Goal: Task Accomplishment & Management: Complete application form

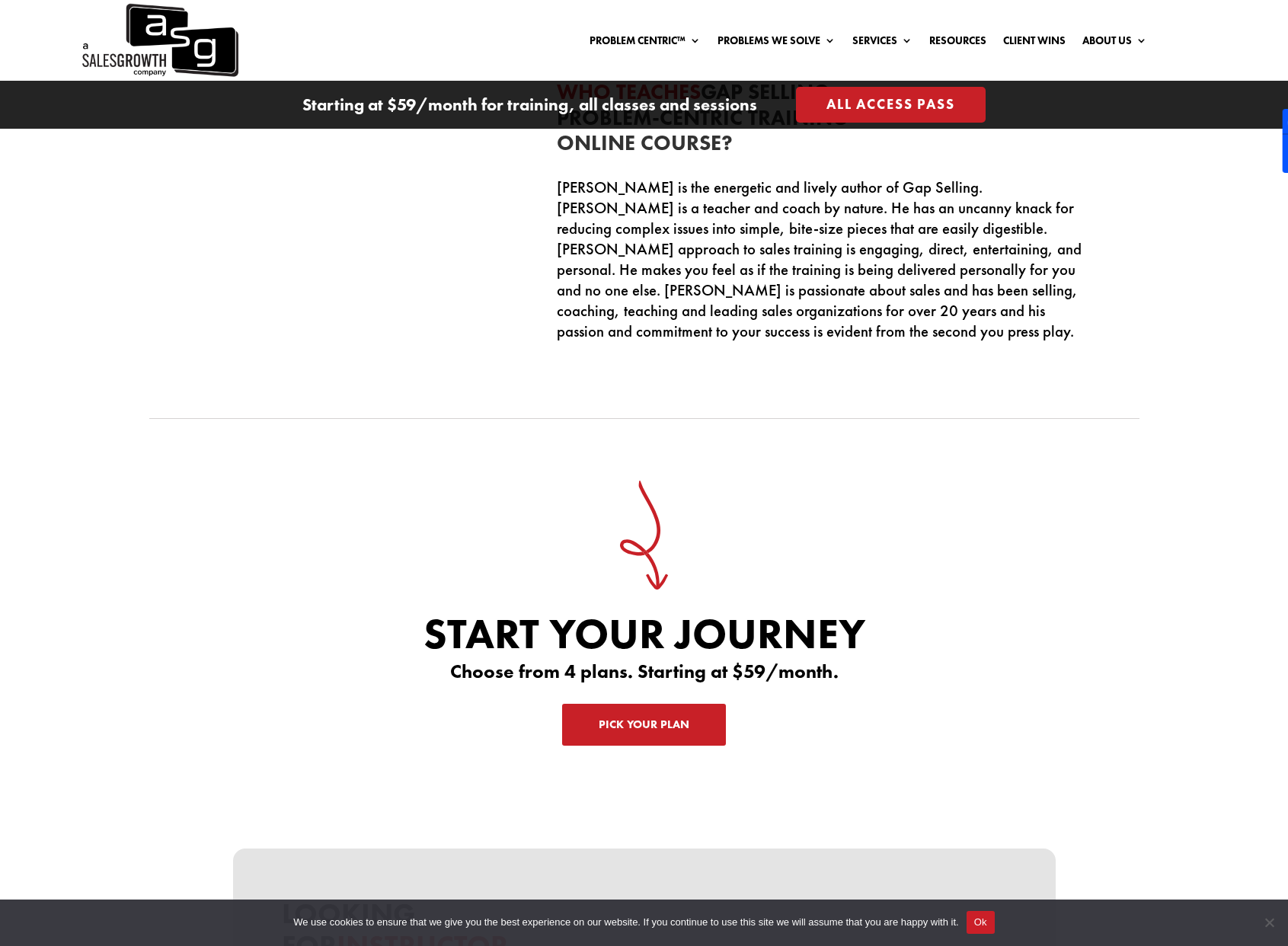
scroll to position [4963, 0]
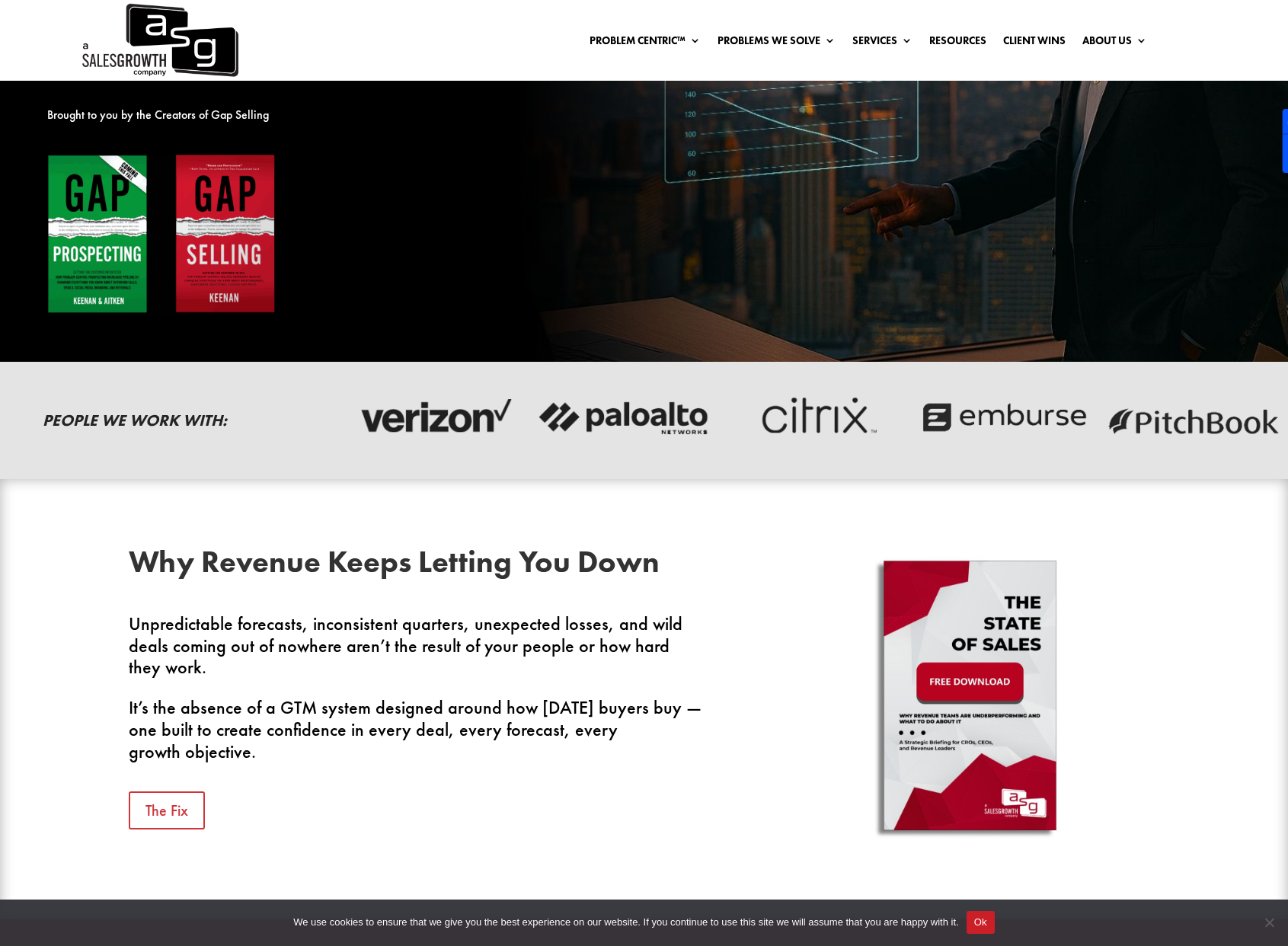
scroll to position [358, 0]
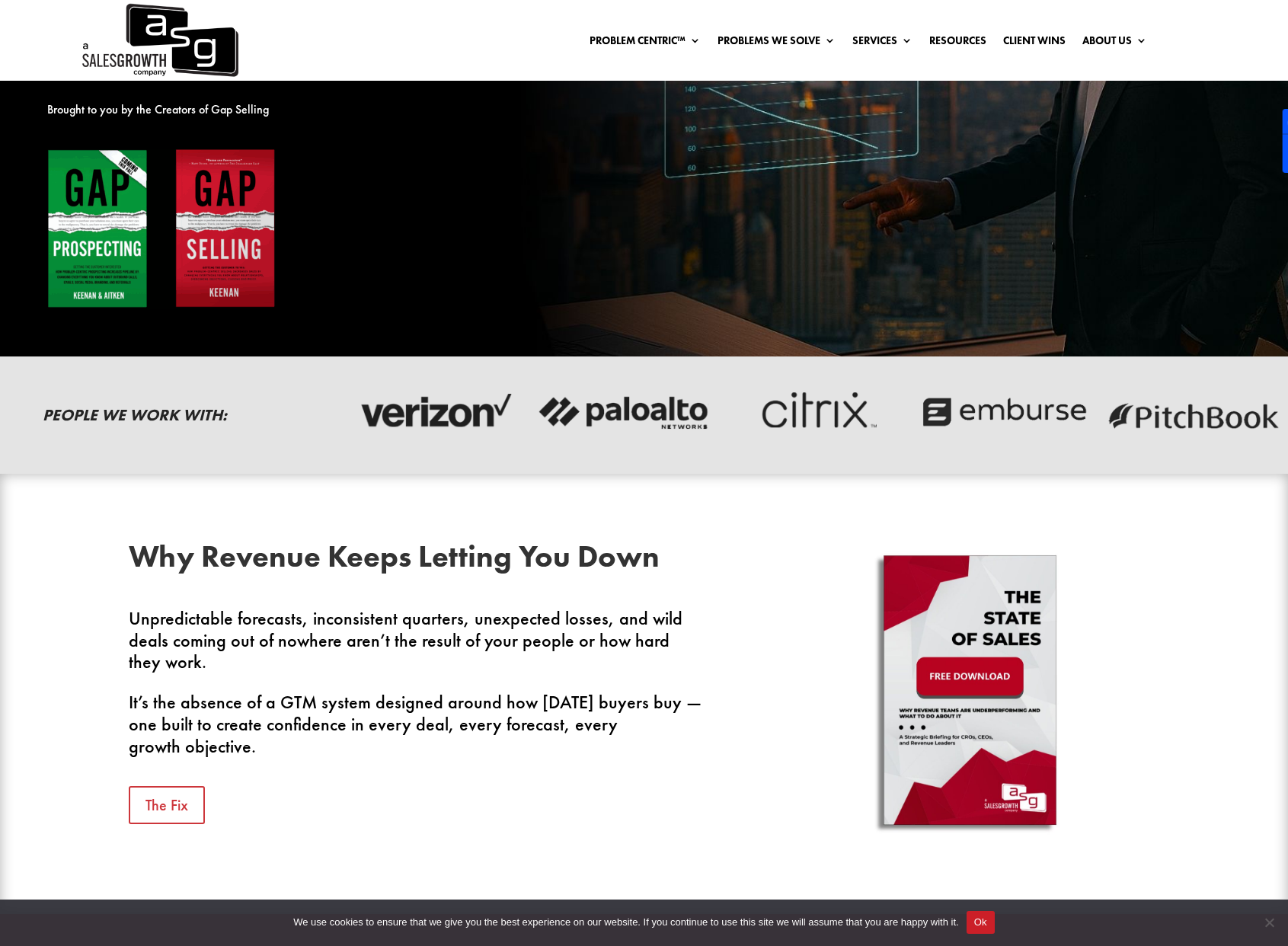
click at [117, 259] on img at bounding box center [162, 229] width 229 height 161
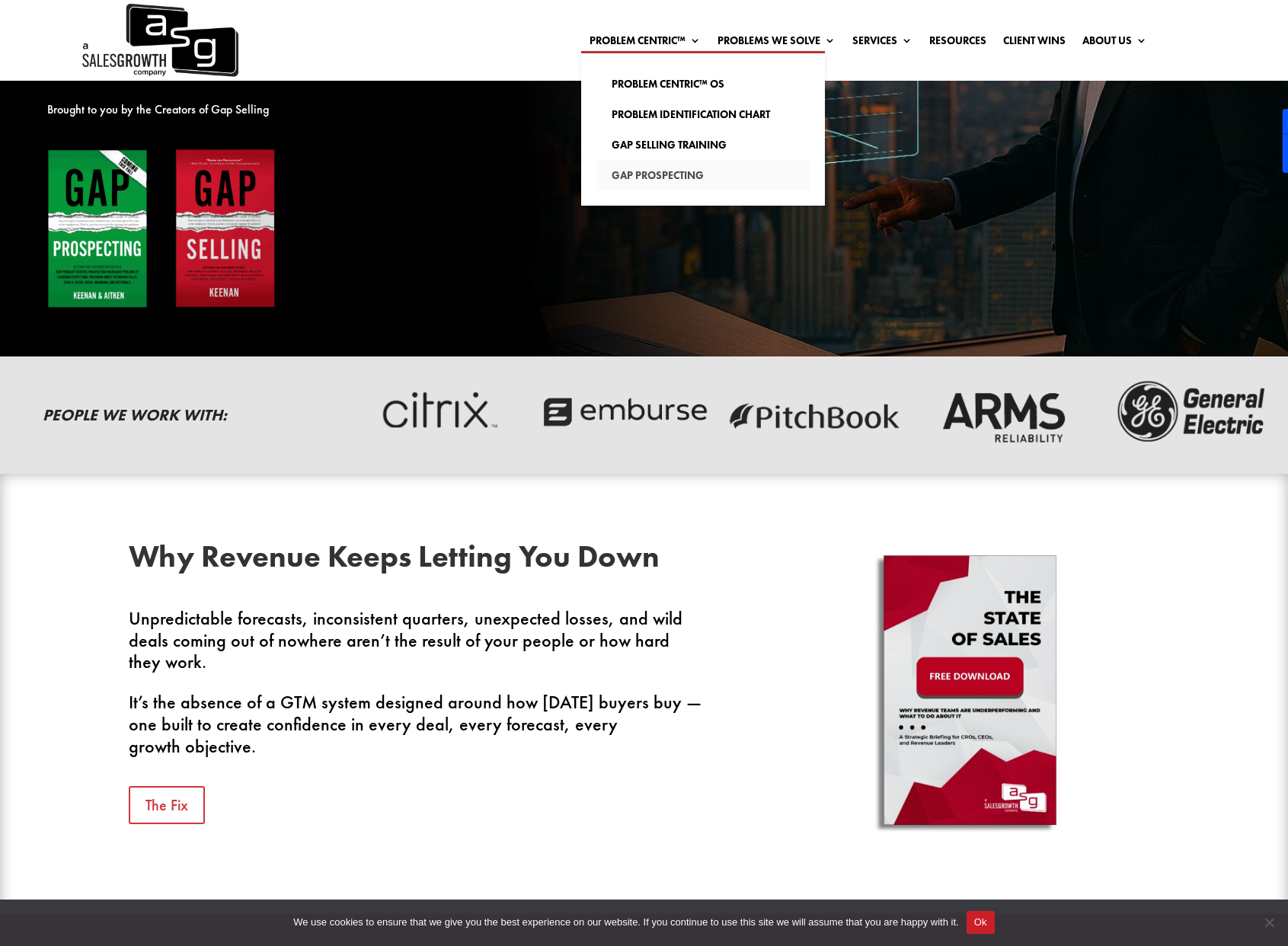
click at [659, 175] on link "Gap Prospecting" at bounding box center [703, 175] width 213 height 30
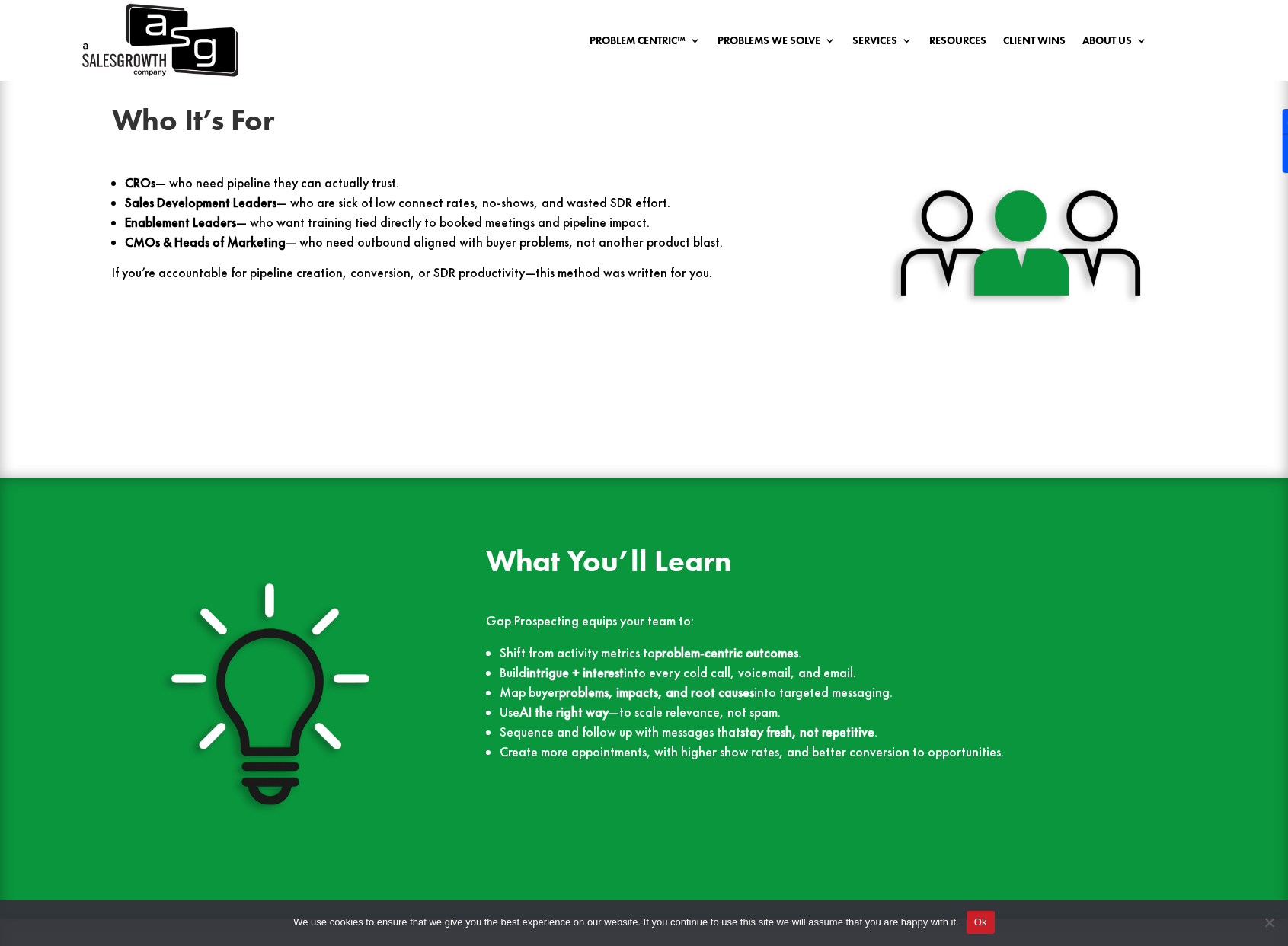
scroll to position [2212, 0]
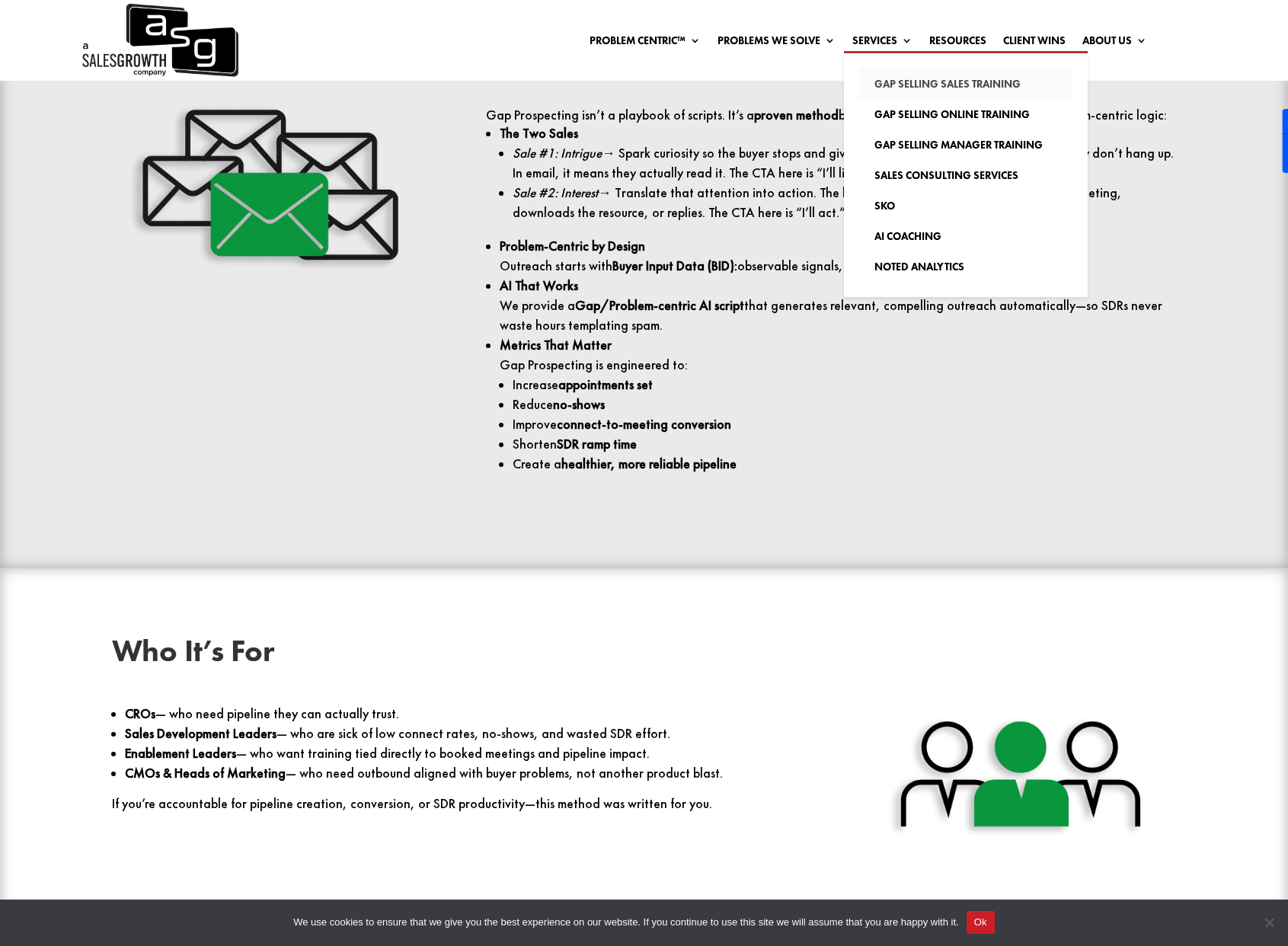
click at [921, 86] on link "Gap Selling Sales Training" at bounding box center [966, 83] width 213 height 30
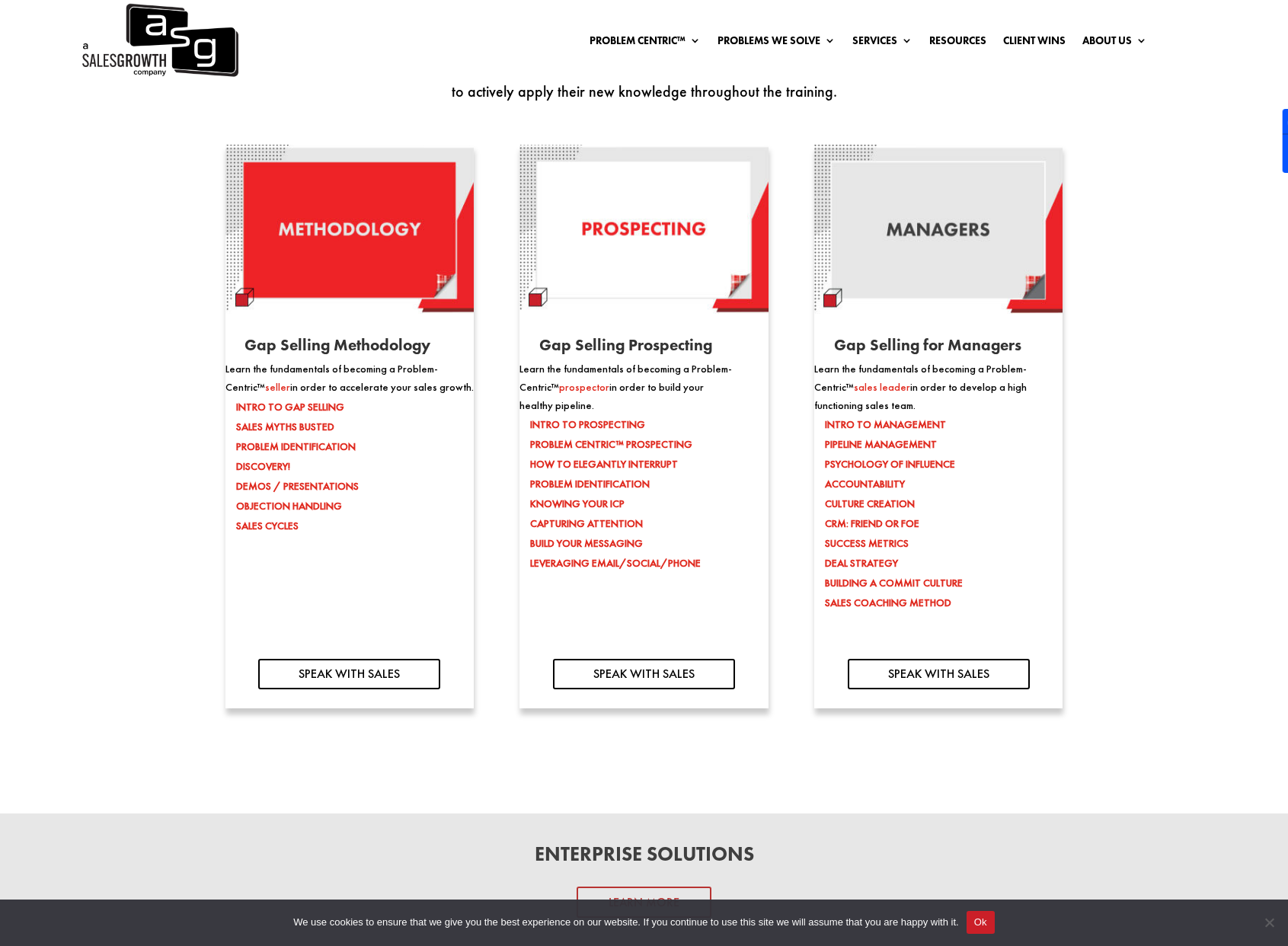
scroll to position [1585, 0]
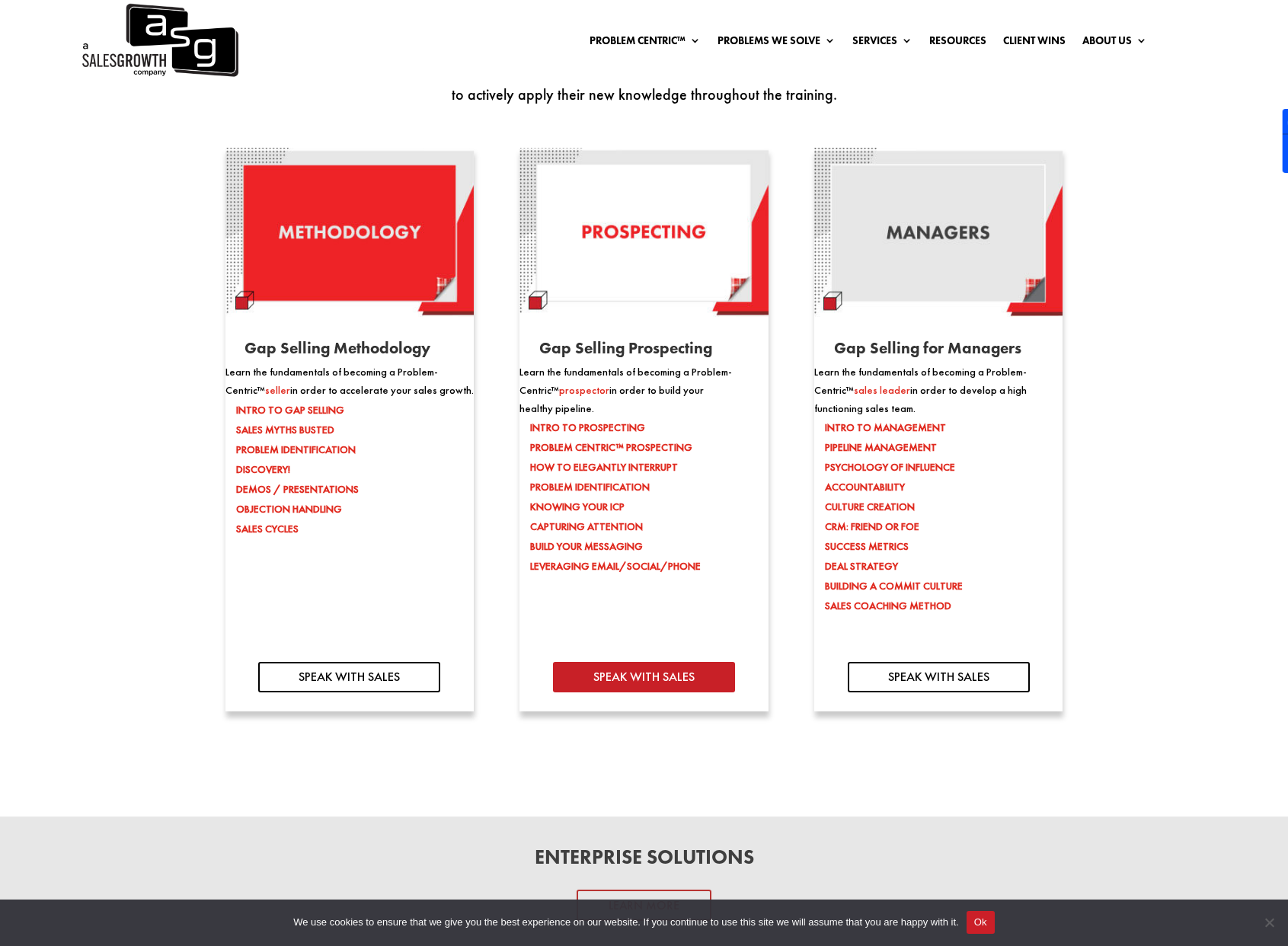
click at [606, 662] on link "SPEAK WITH SALES" at bounding box center [644, 676] width 181 height 29
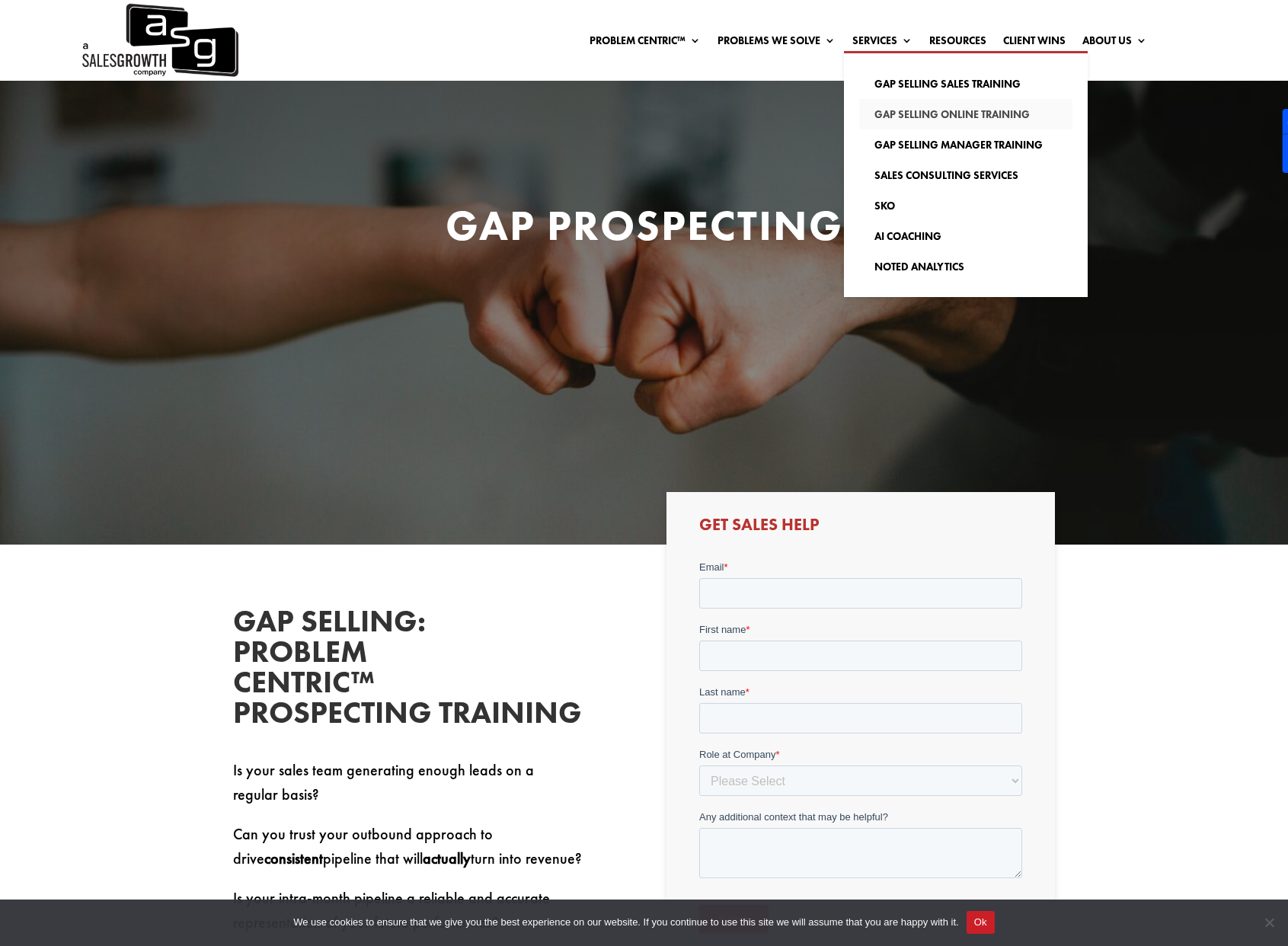
click at [1035, 109] on link "Gap Selling Online Training" at bounding box center [966, 114] width 213 height 30
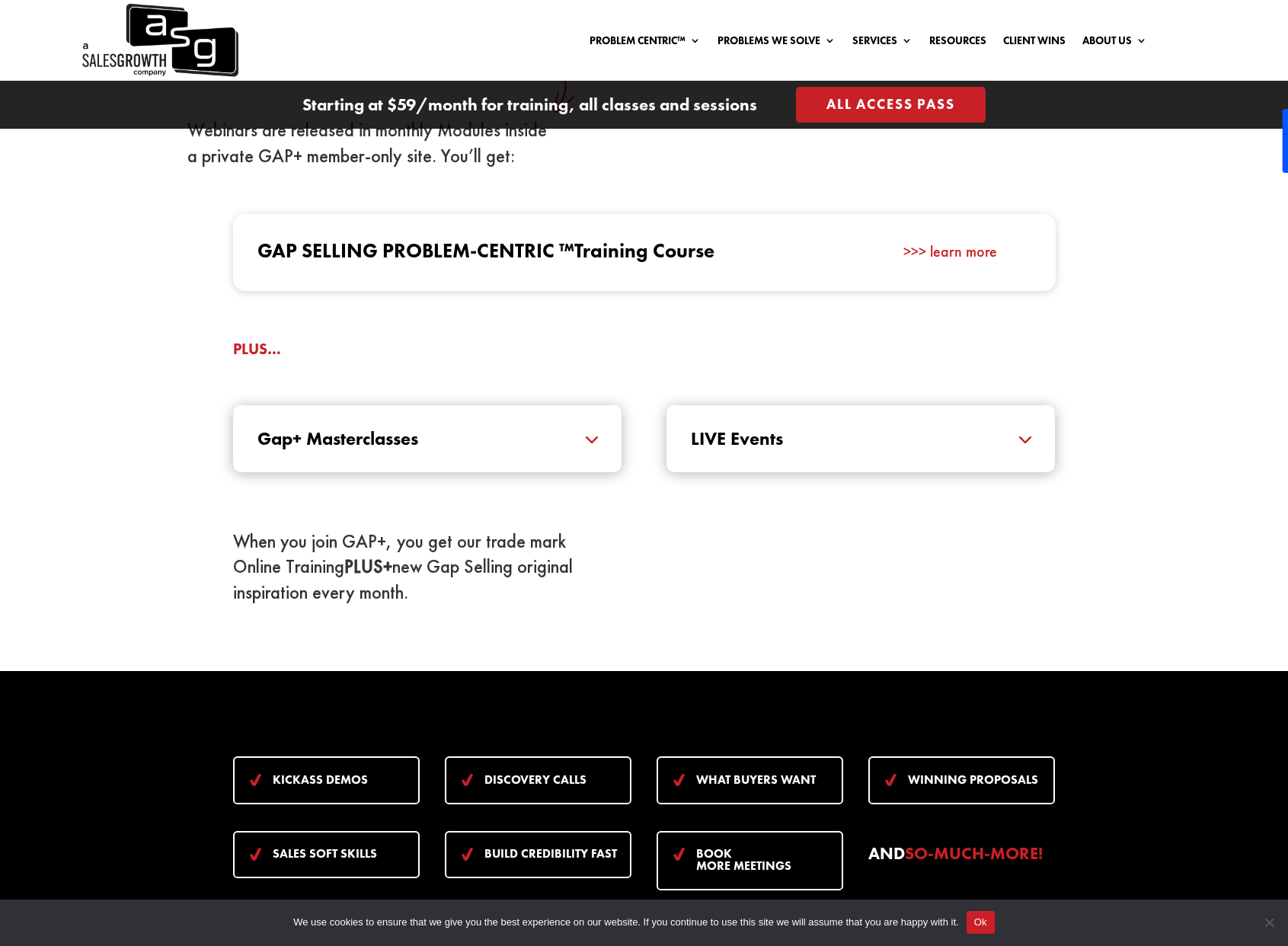
scroll to position [1472, 0]
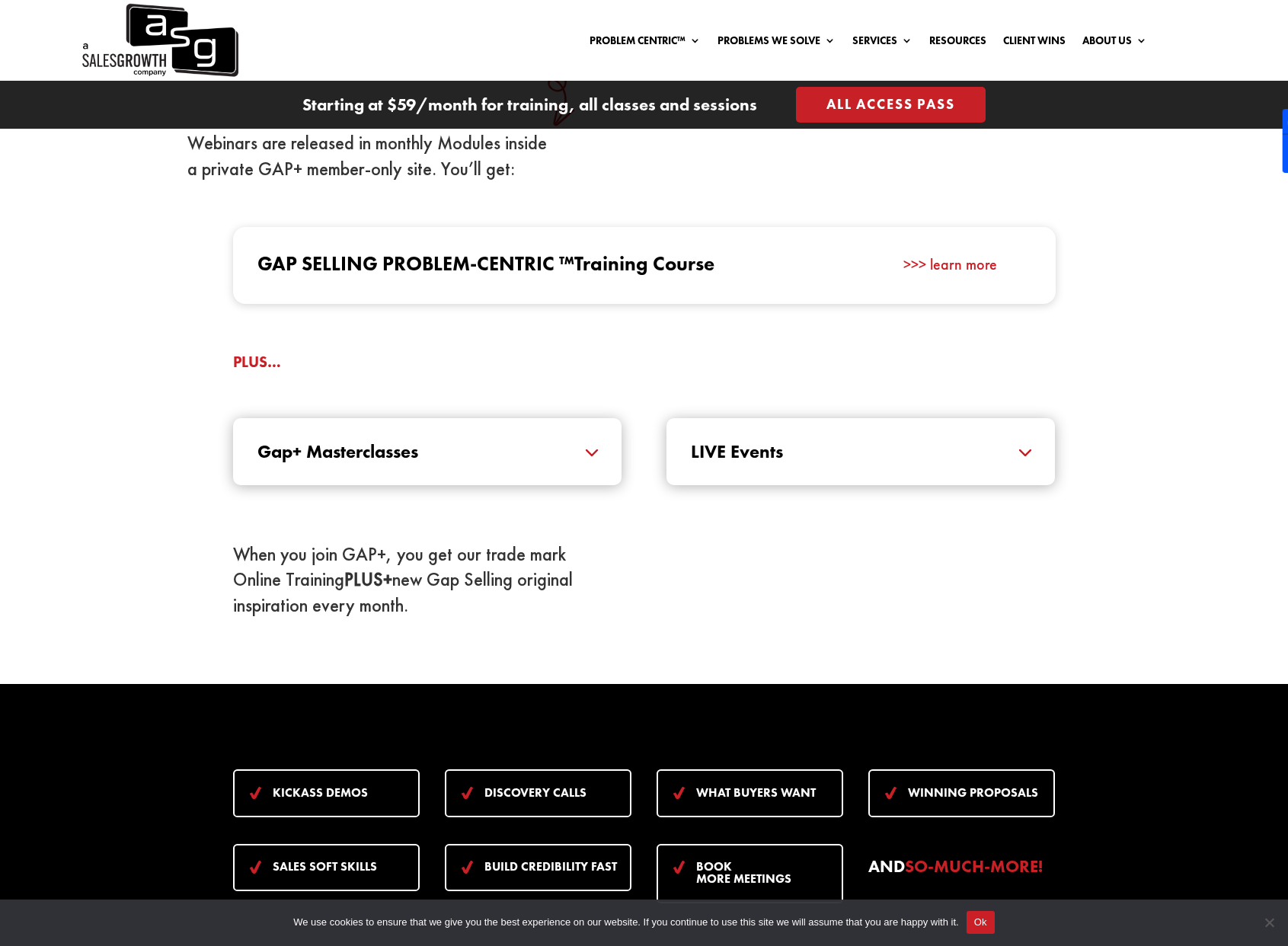
click at [588, 456] on h5 "Gap+ Masterclasses" at bounding box center [427, 452] width 340 height 18
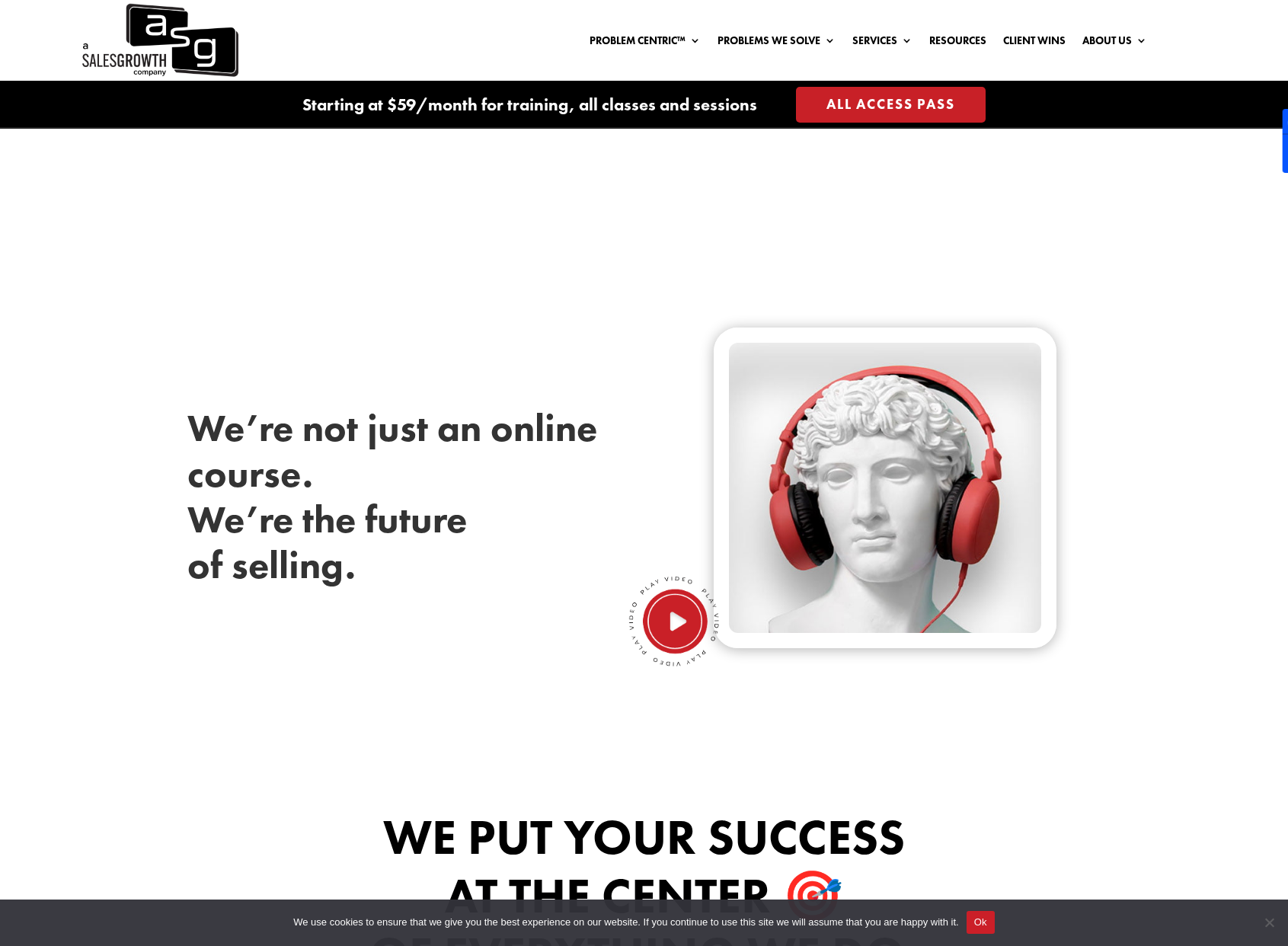
scroll to position [0, 0]
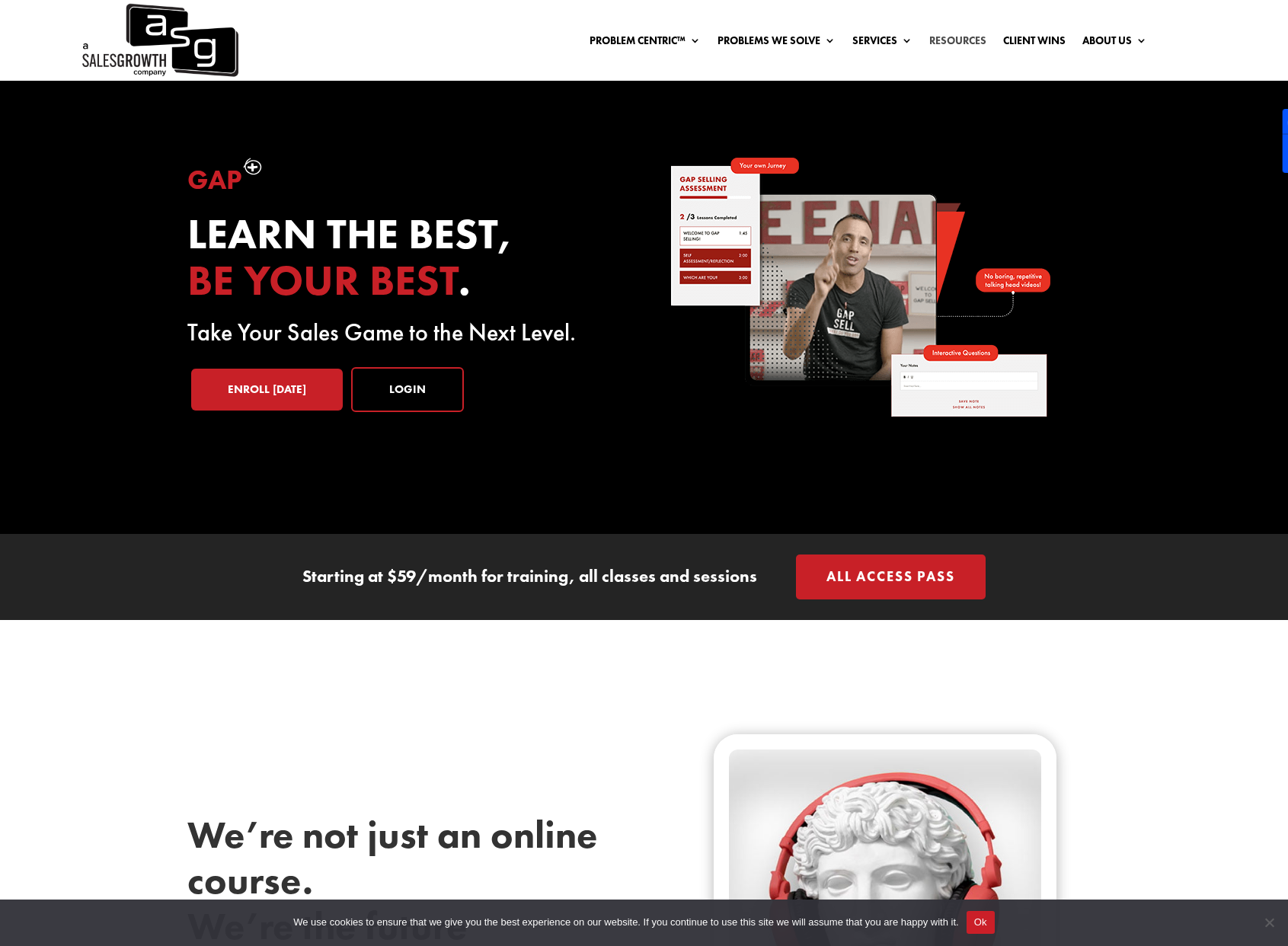
click at [946, 40] on link "Resources" at bounding box center [958, 43] width 57 height 17
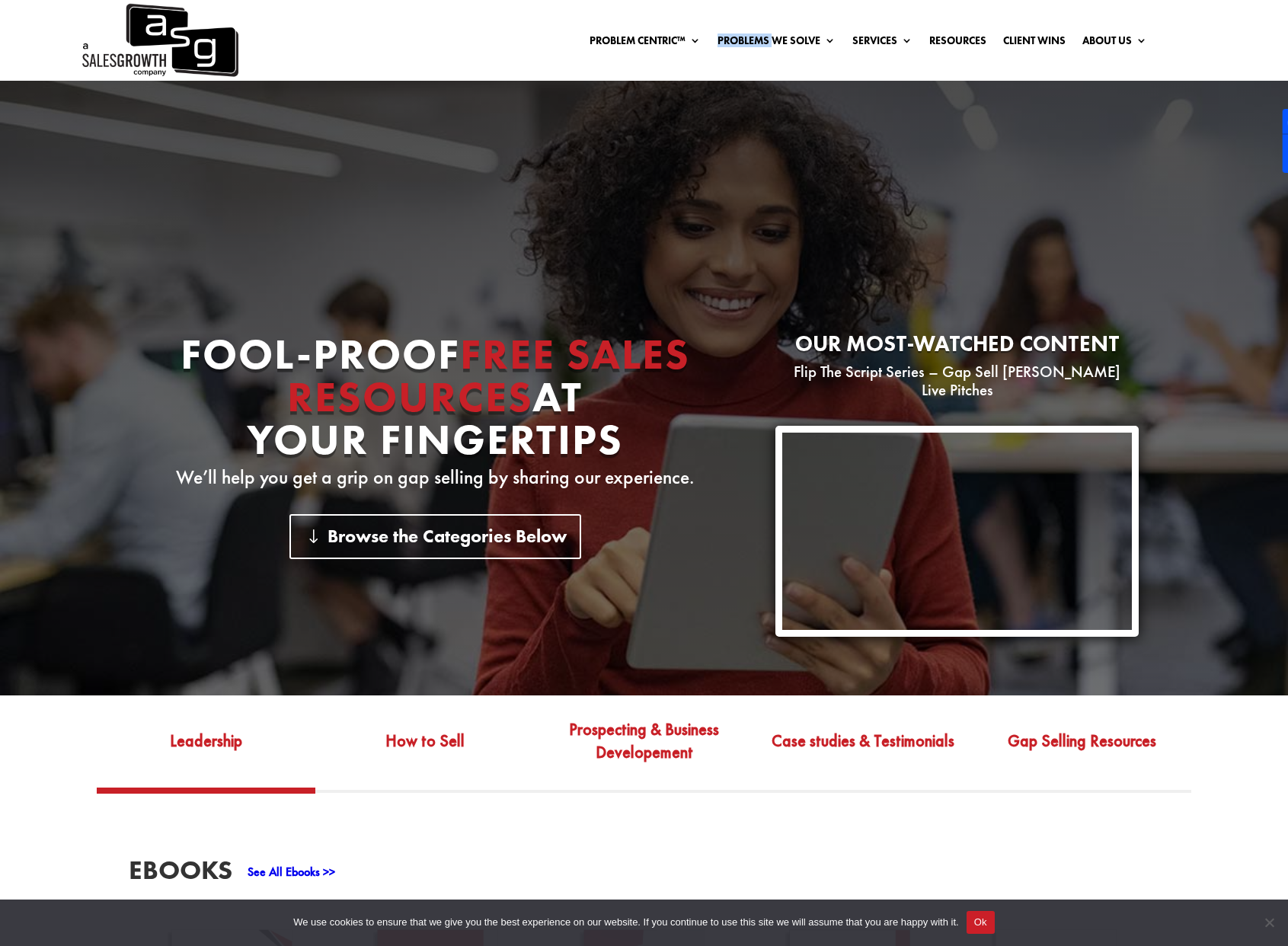
drag, startPoint x: 769, startPoint y: 38, endPoint x: 635, endPoint y: 67, distance: 137.1
click at [635, 67] on div "Problem Centric™ Problem Centric™ OS Problem Identification Chart Gap Selling T…" at bounding box center [644, 40] width 1288 height 81
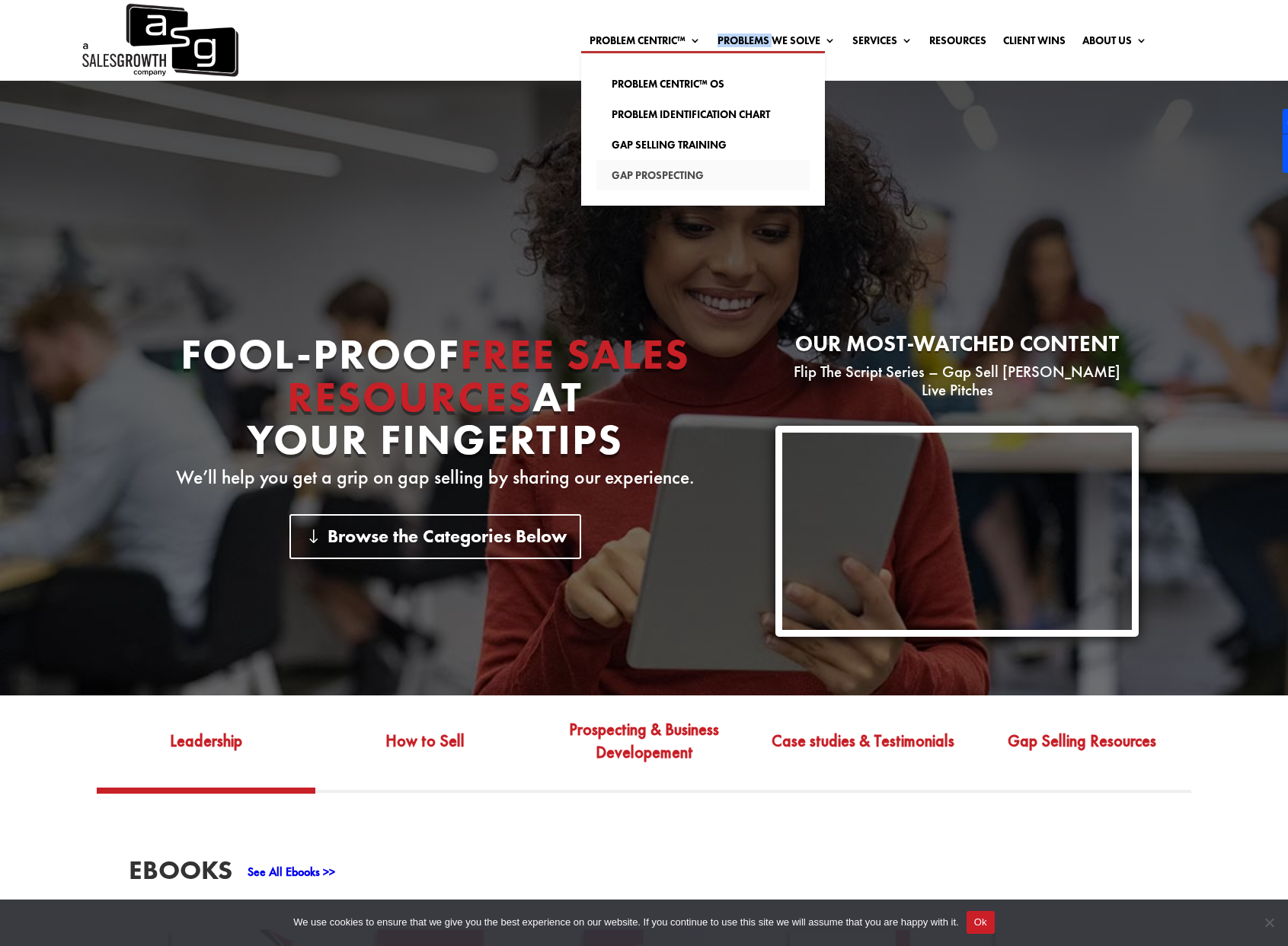
click at [633, 166] on link "Gap Prospecting" at bounding box center [703, 175] width 213 height 30
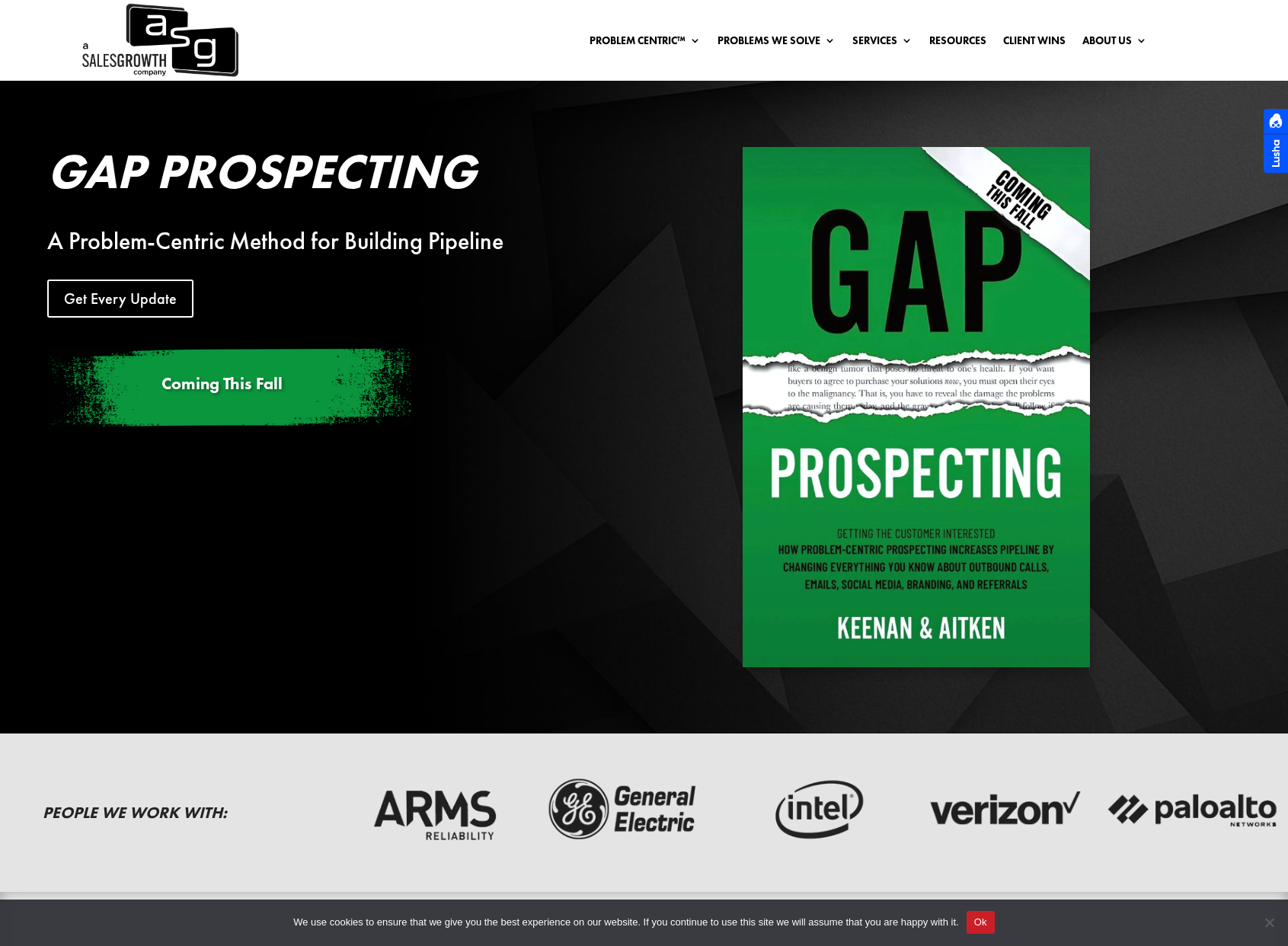
click at [262, 386] on span "Coming This Fall" at bounding box center [222, 383] width 121 height 22
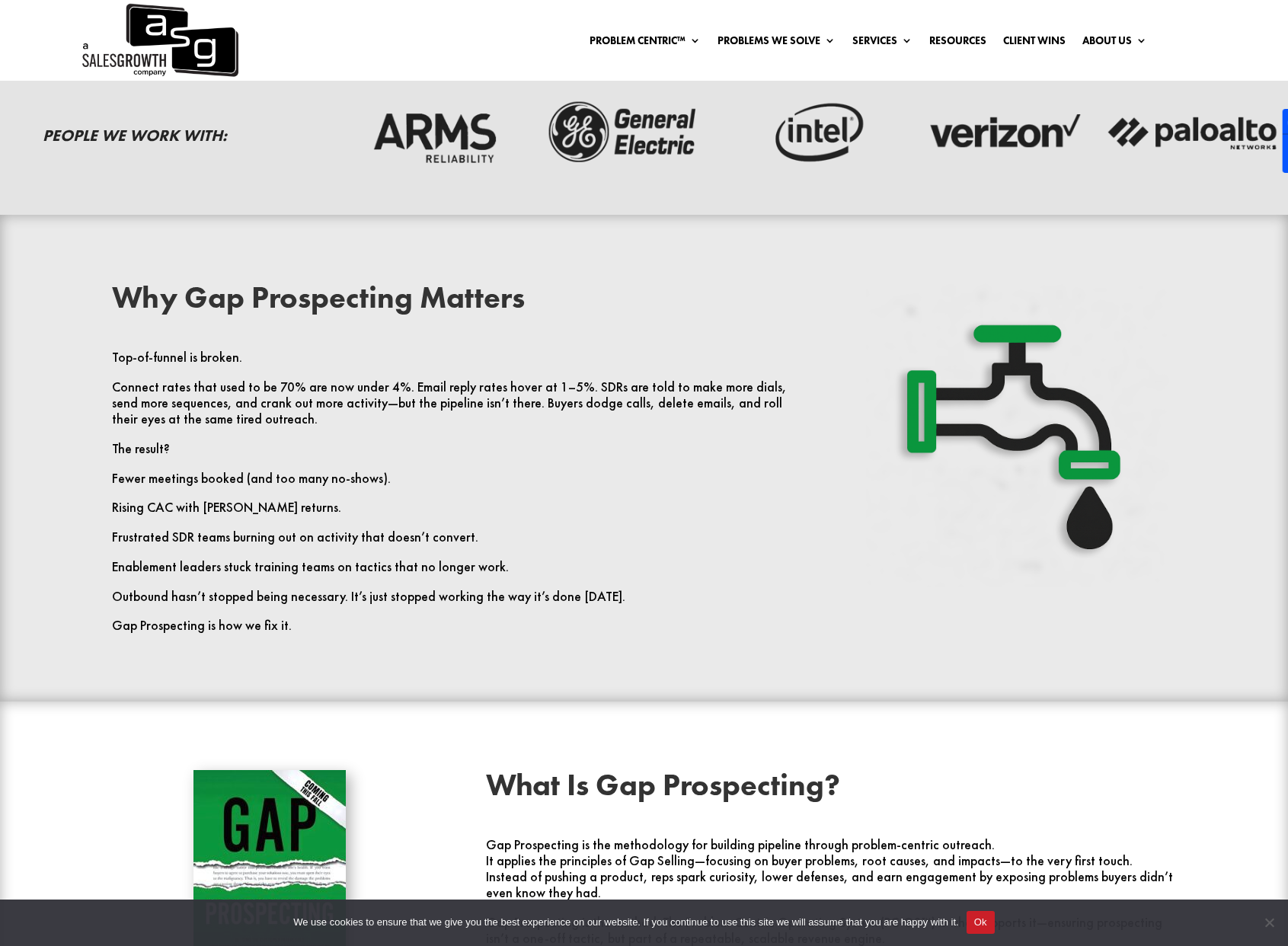
scroll to position [675, 0]
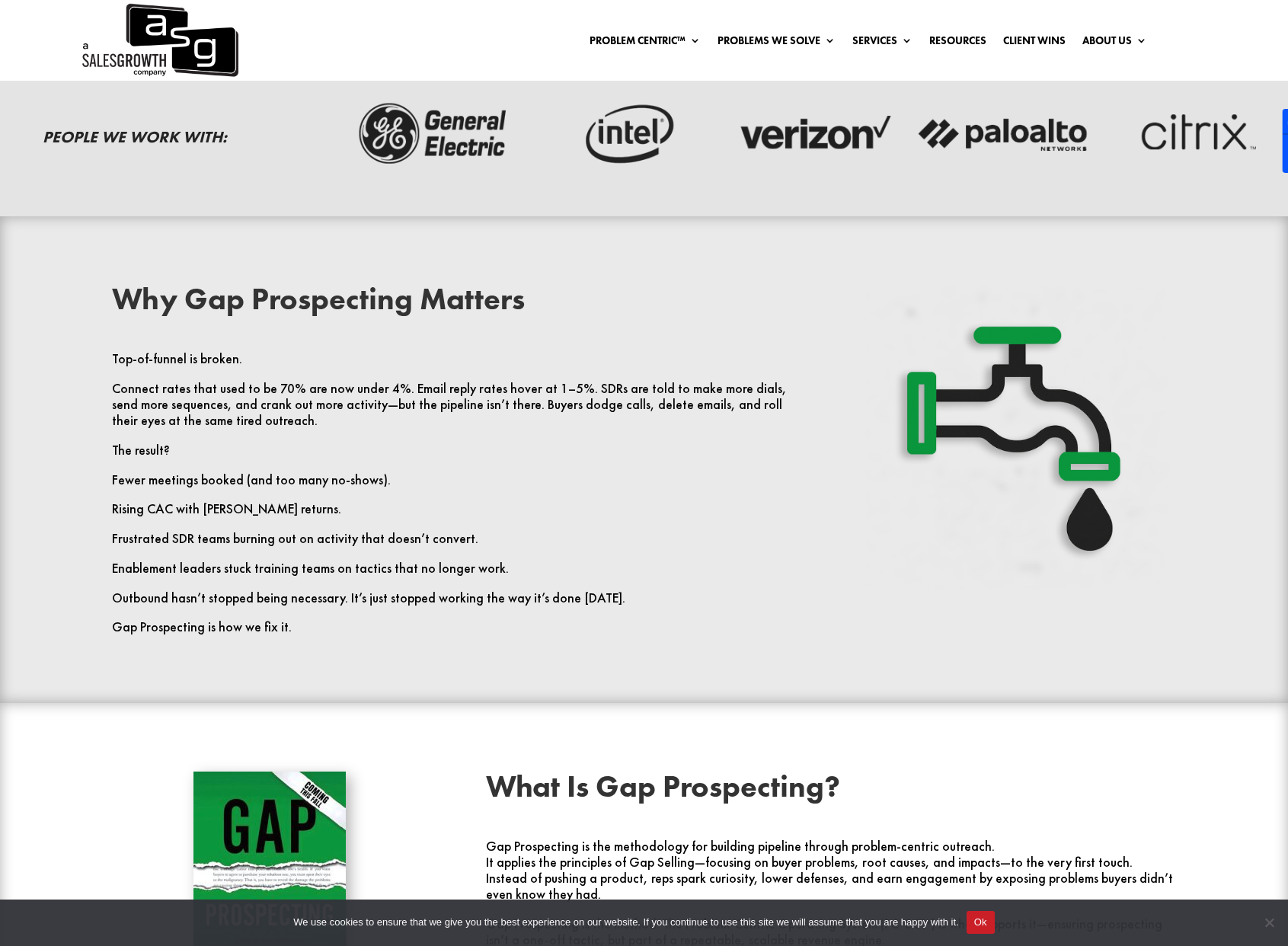
click at [352, 438] on p "Connect rates that used to be 70% are now under 4%. Email reply rates hover at …" at bounding box center [457, 412] width 690 height 62
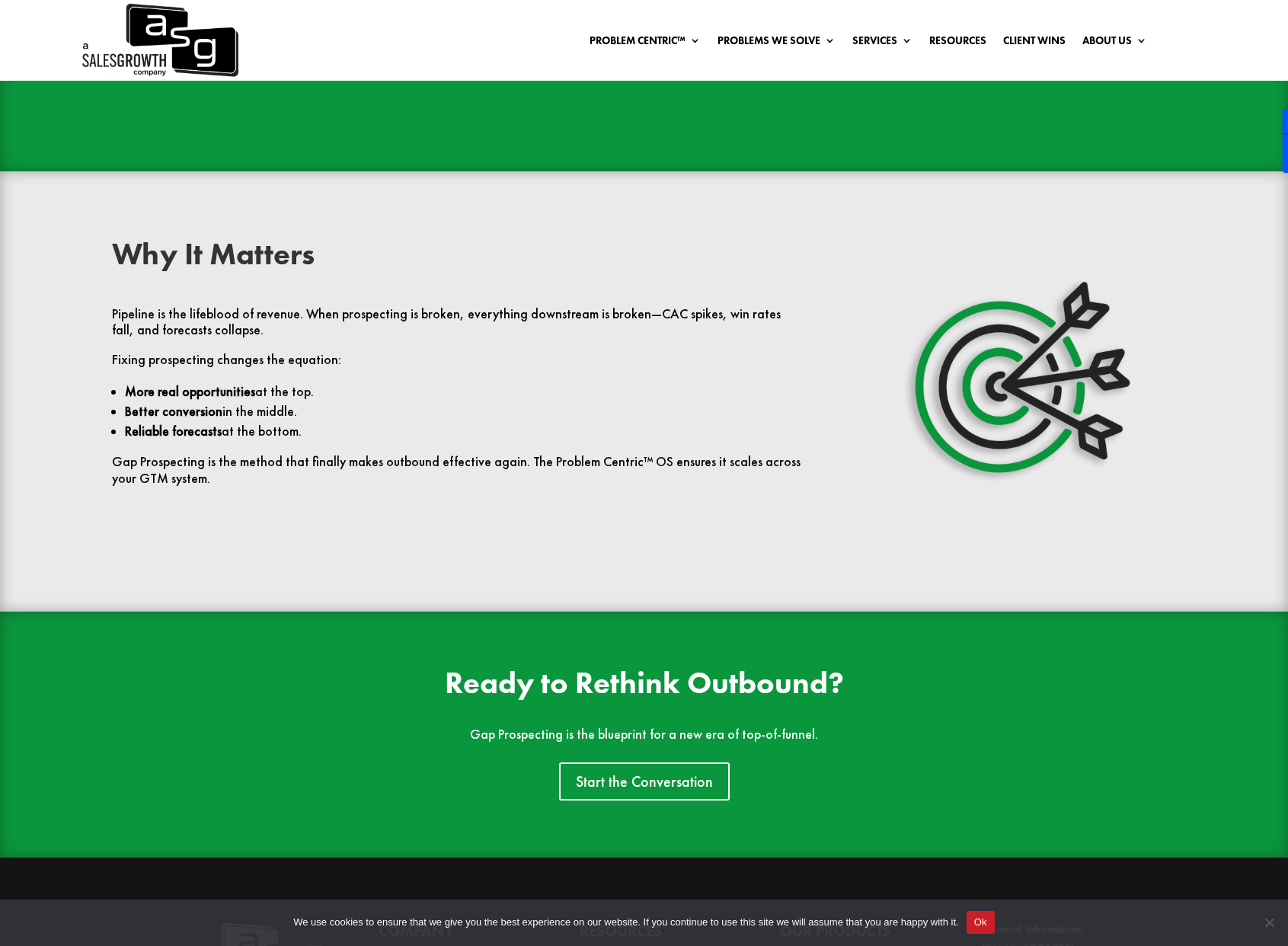
scroll to position [3688, 0]
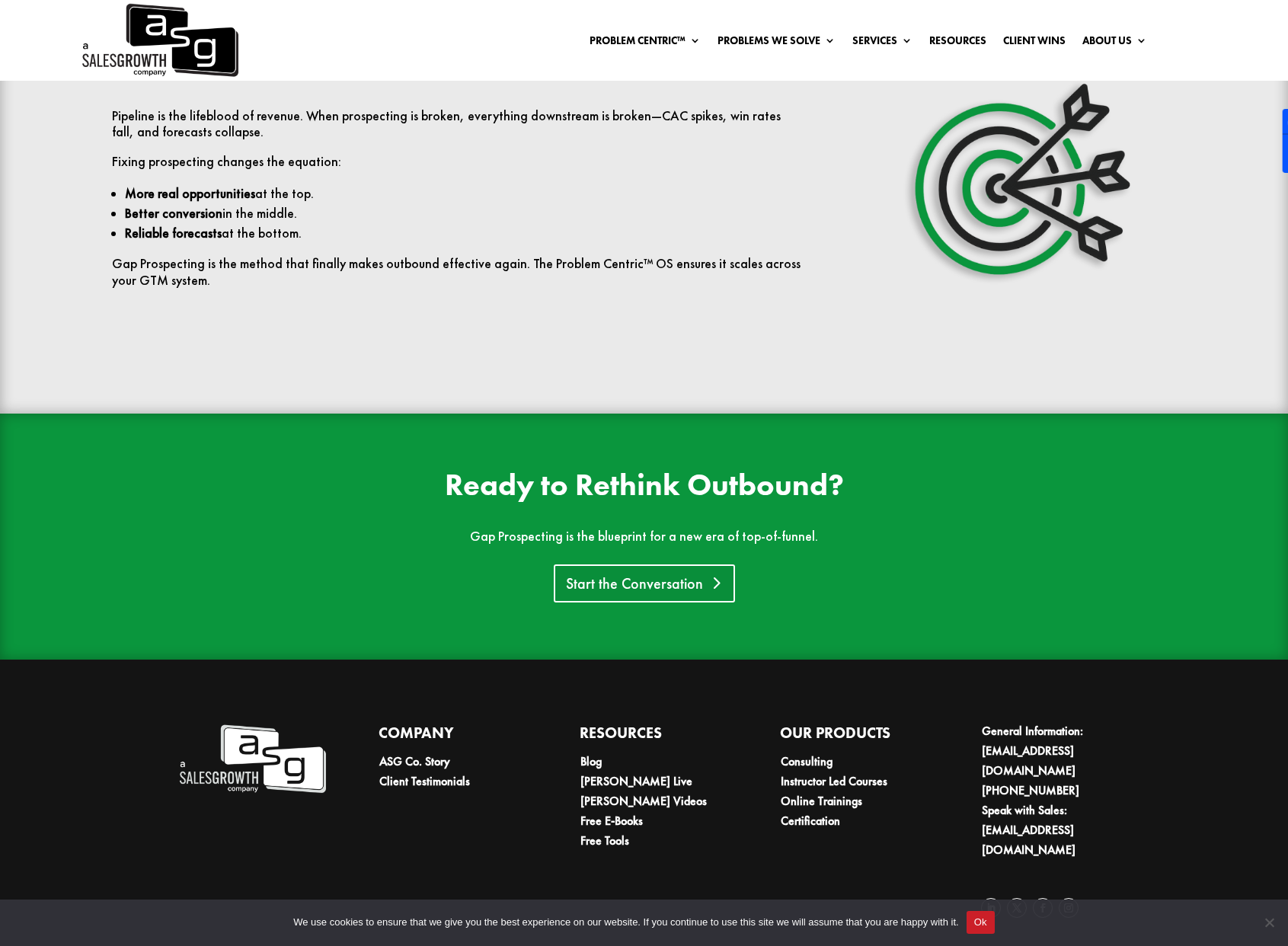
click at [610, 583] on link "Start the Conversation" at bounding box center [644, 583] width 181 height 38
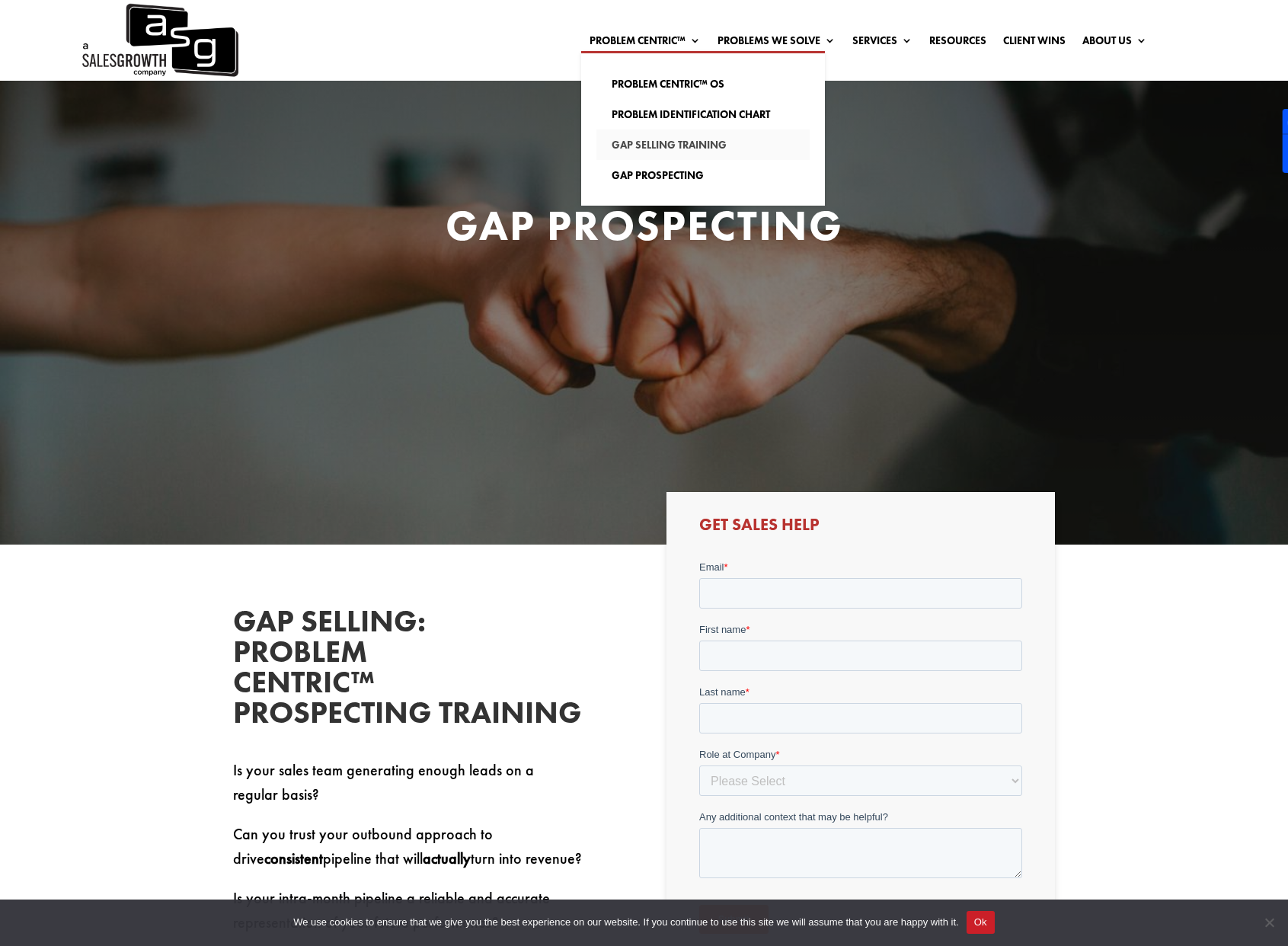
click at [673, 148] on link "Gap Selling Training" at bounding box center [703, 144] width 213 height 30
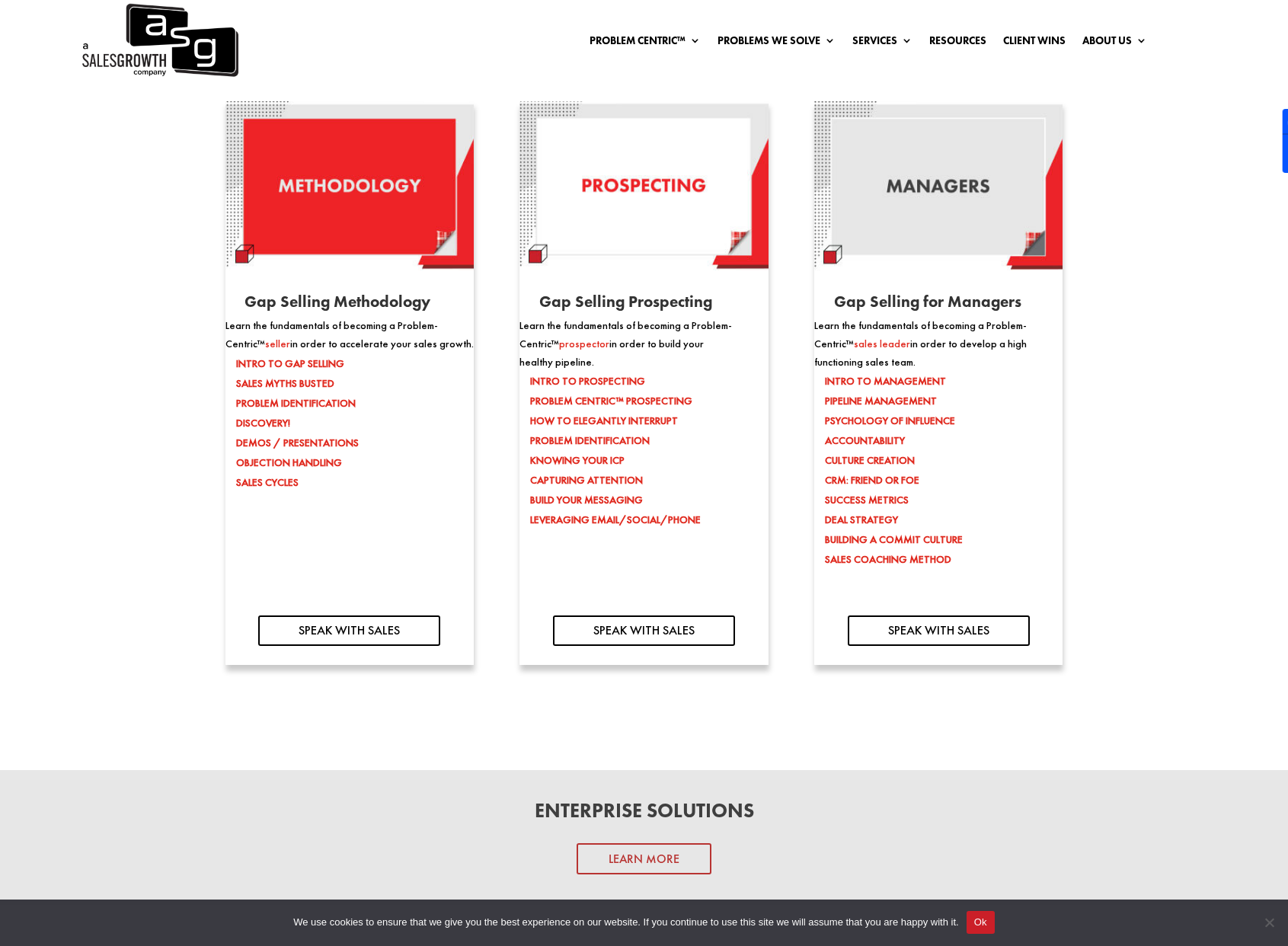
scroll to position [1629, 0]
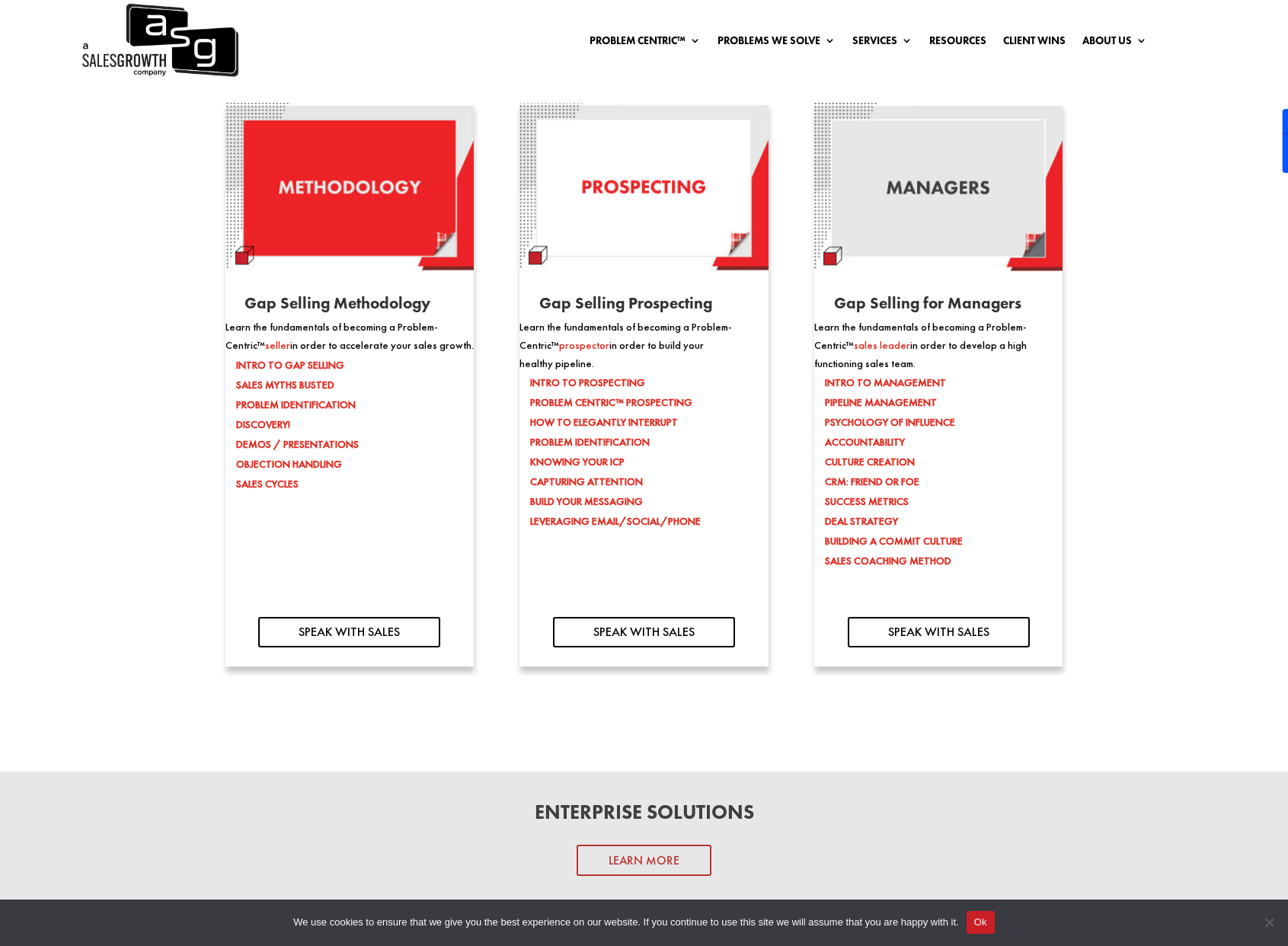
click at [604, 372] on li "INTRO TO PROSPECTING" at bounding box center [648, 382] width 237 height 20
click at [639, 617] on link "SPEAK WITH SALES" at bounding box center [644, 632] width 181 height 29
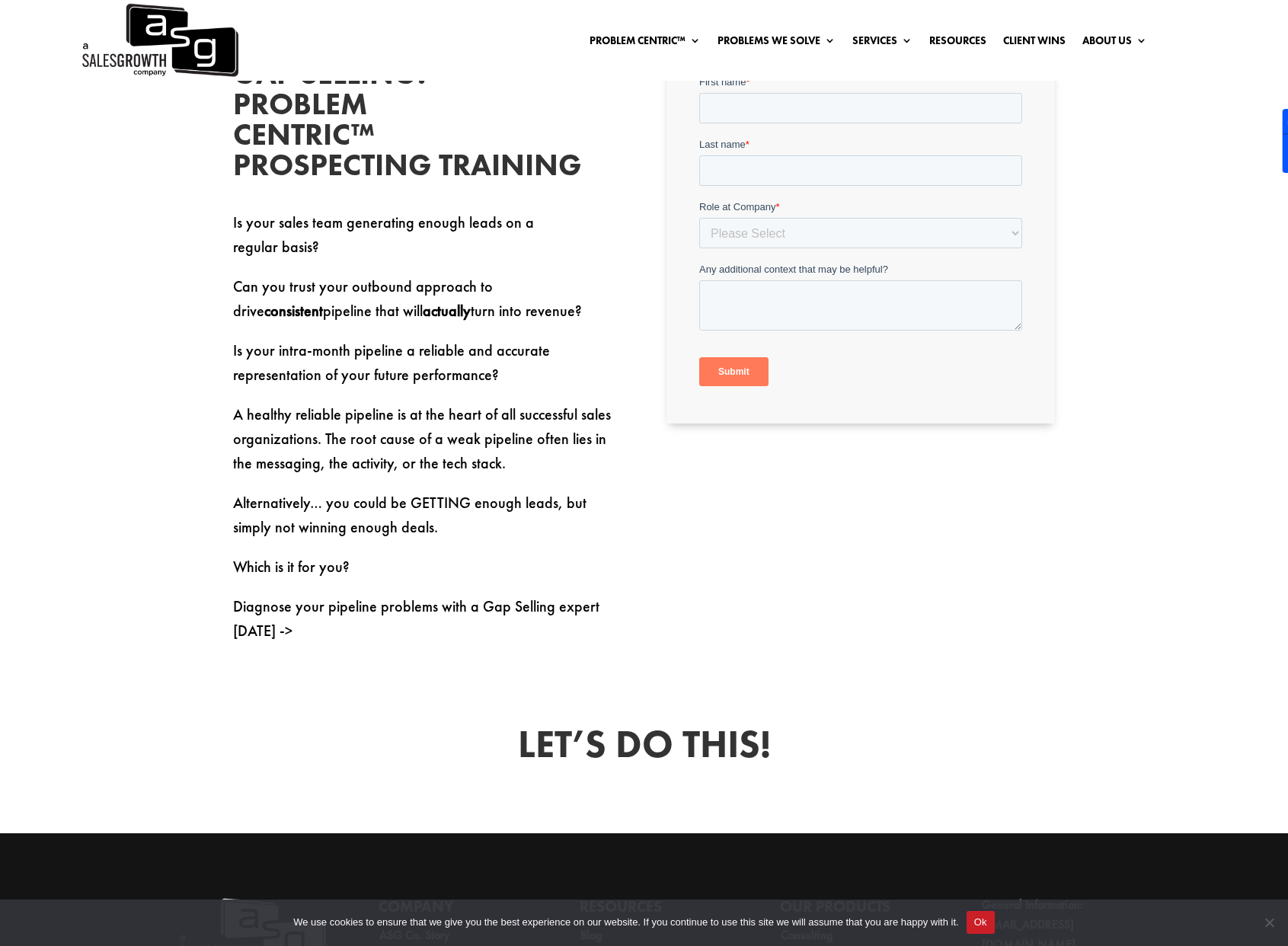
scroll to position [697, 0]
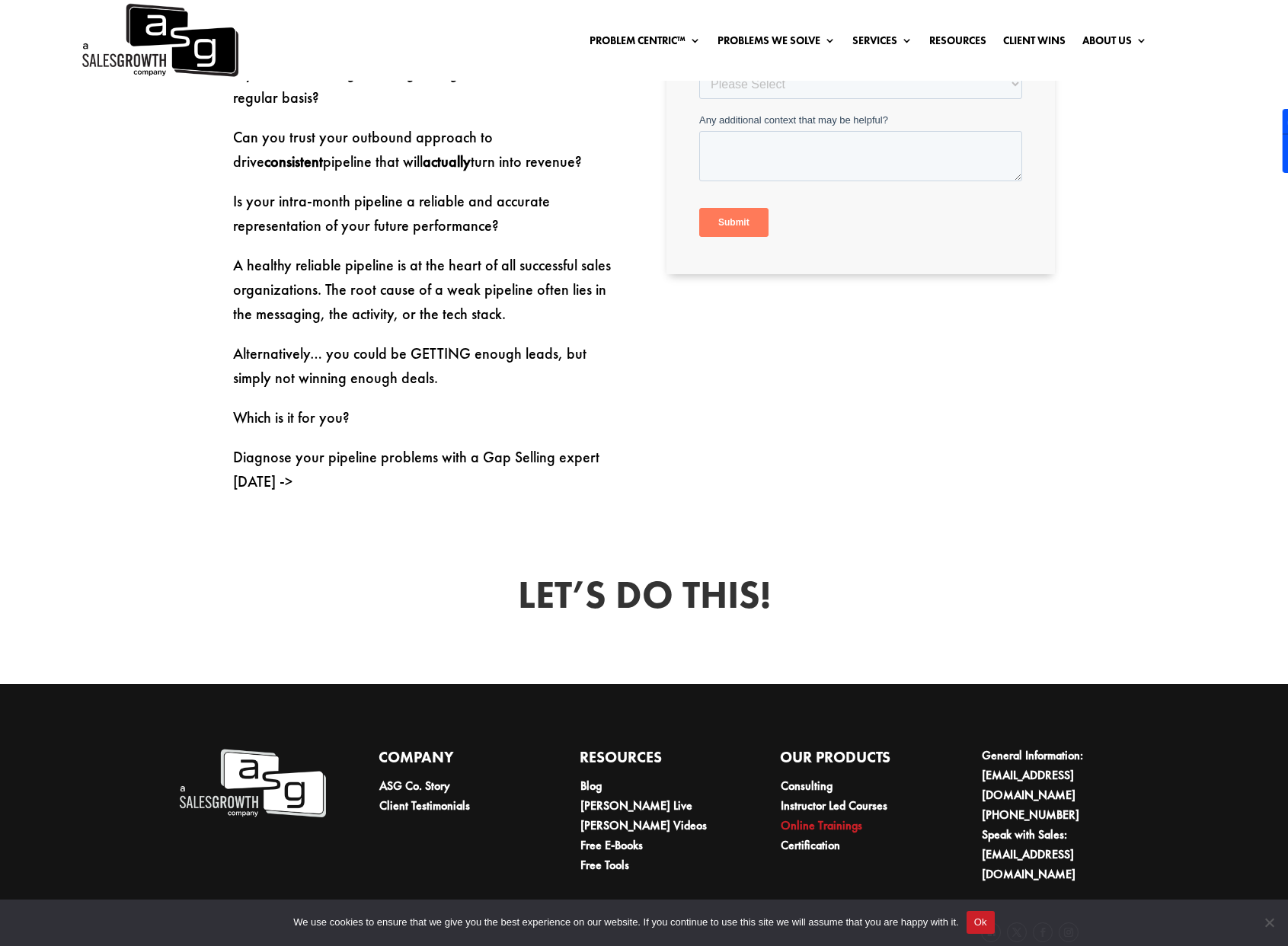
click at [836, 817] on link "Online Trainings" at bounding box center [821, 825] width 82 height 16
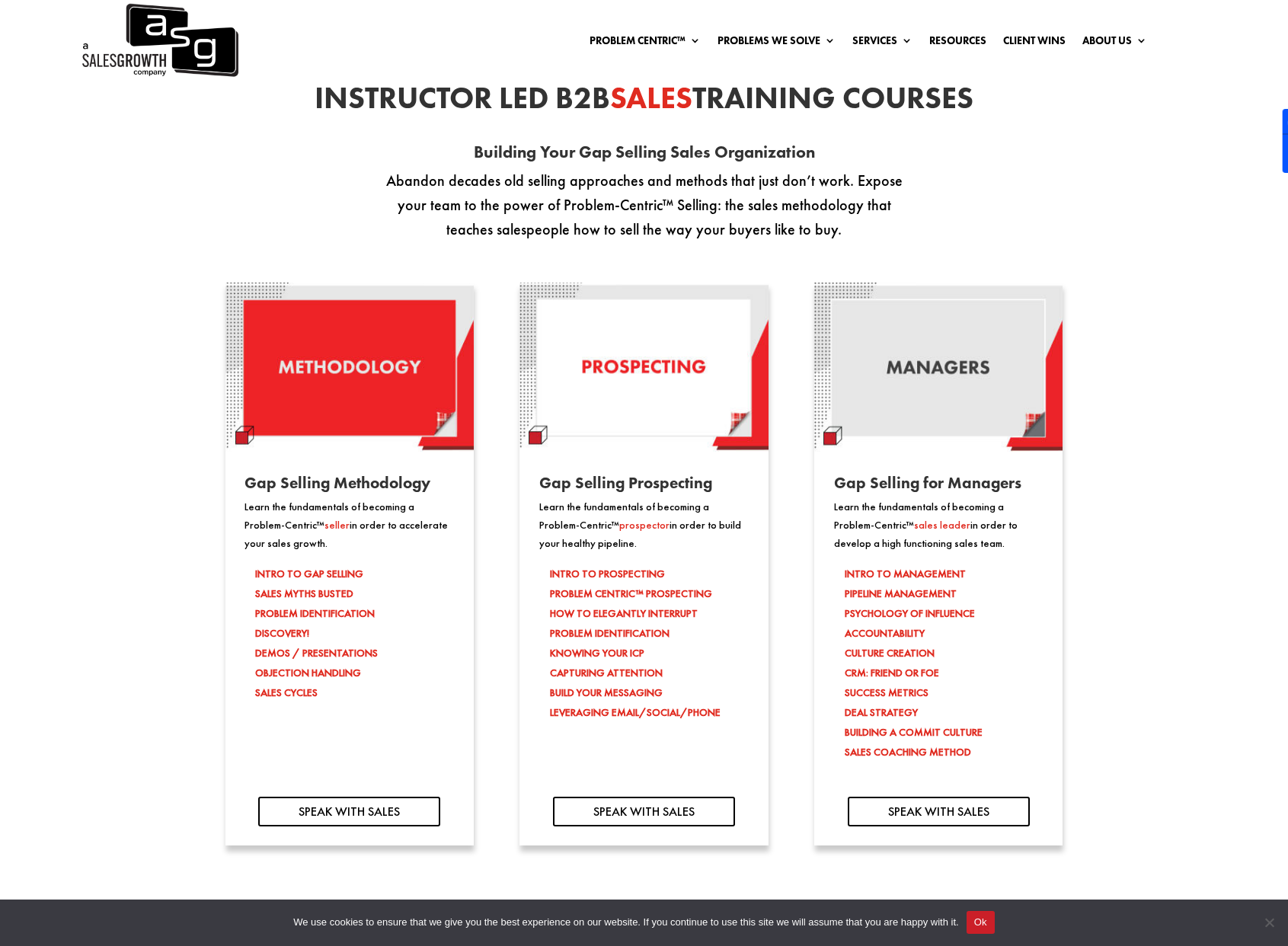
scroll to position [1217, 0]
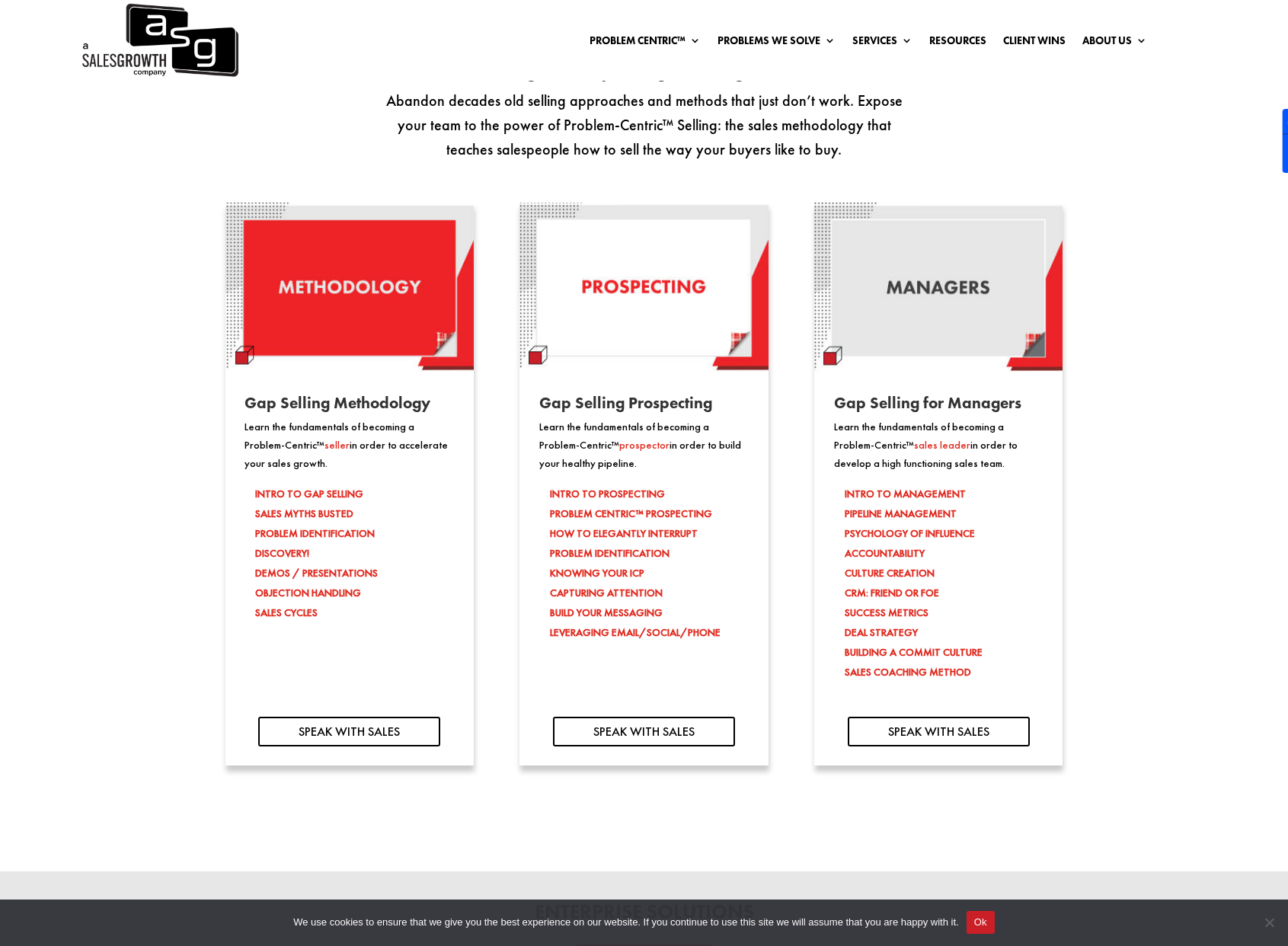
click at [599, 454] on p "Learn the fundamentals of becoming a Problem-Centric™ prospector in order to bu…" at bounding box center [644, 445] width 210 height 54
click at [619, 443] on span "prospector" at bounding box center [644, 444] width 50 height 13
click at [640, 726] on link "SPEAK WITH SALES" at bounding box center [644, 731] width 181 height 29
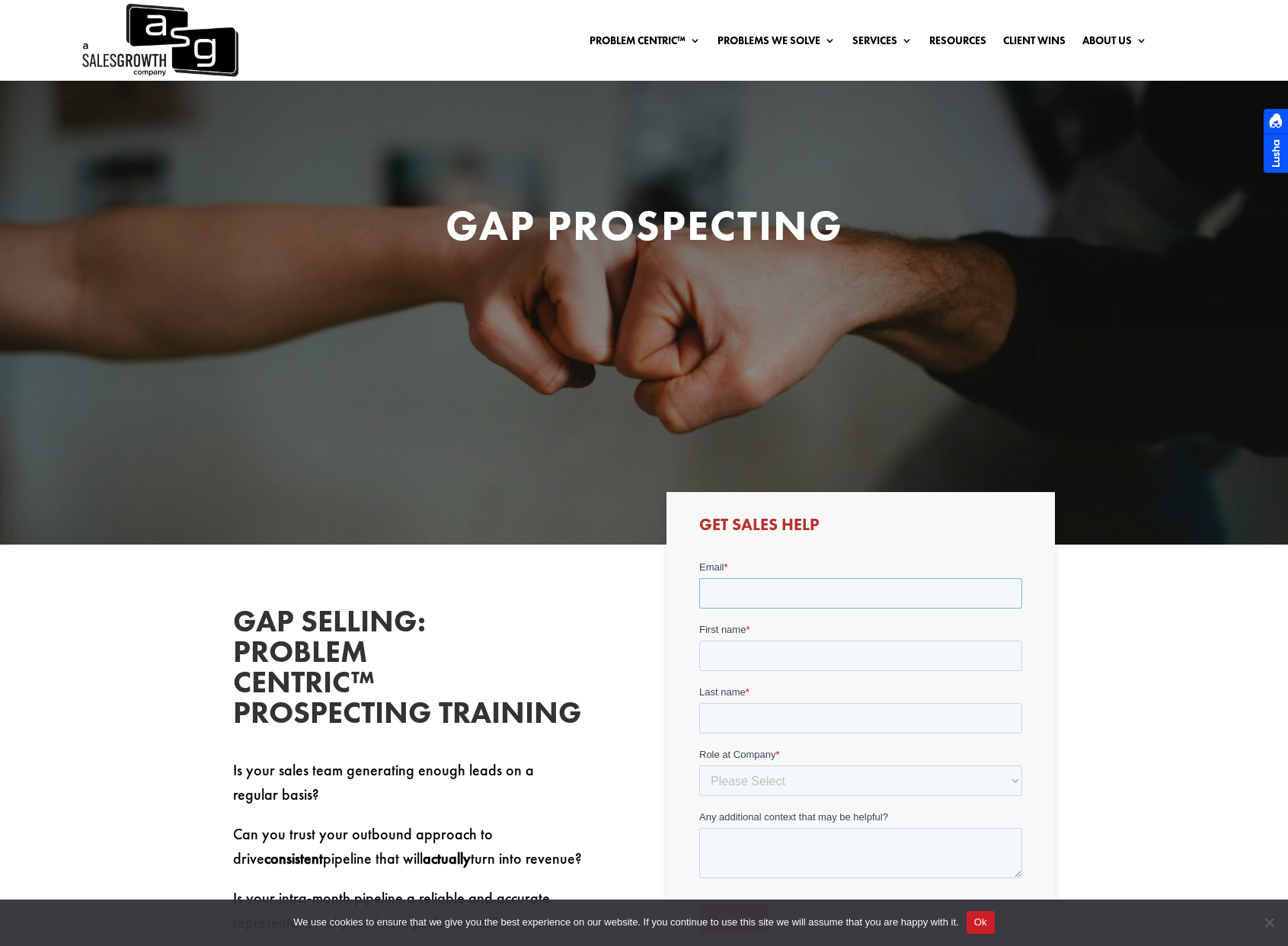
click at [808, 603] on input "Email *" at bounding box center [860, 593] width 323 height 30
type input "tvanturnhout@salesforce.com"
click at [795, 647] on input "First name *" at bounding box center [860, 655] width 323 height 30
type input "thomas"
click at [776, 713] on input "Last name *" at bounding box center [860, 717] width 323 height 30
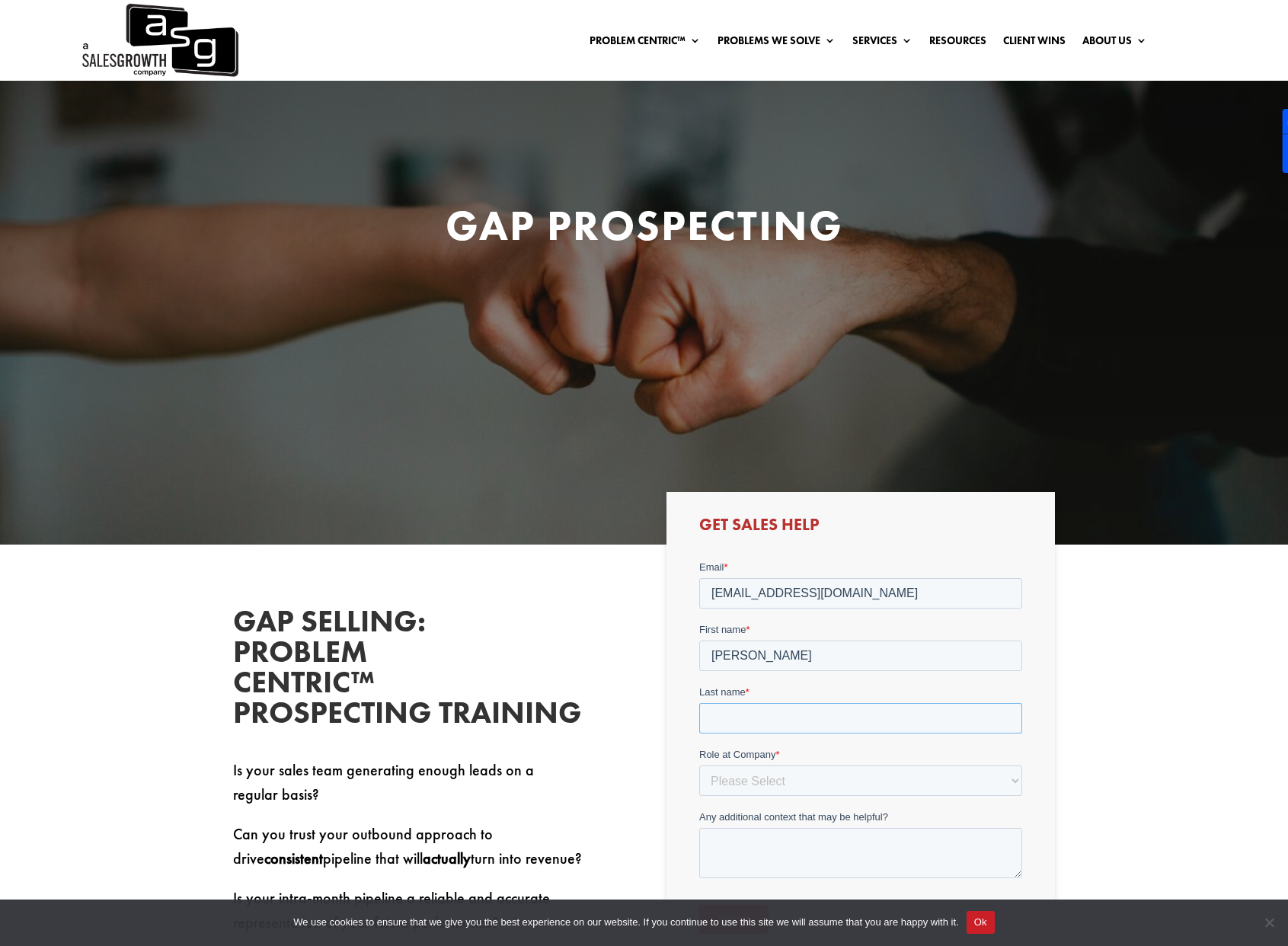
type input "van Turnhout"
click at [786, 783] on select "Please Select C-Level (CRO, CSO, etc) Senior Leadership (VP of Sales, VP of Ena…" at bounding box center [860, 780] width 323 height 30
select select "Individual Contributor (AE, SDR, CSM, etc)"
click at [699, 765] on select "Please Select C-Level (CRO, CSO, etc) Senior Leadership (VP of Sales, VP of Ena…" at bounding box center [860, 780] width 323 height 30
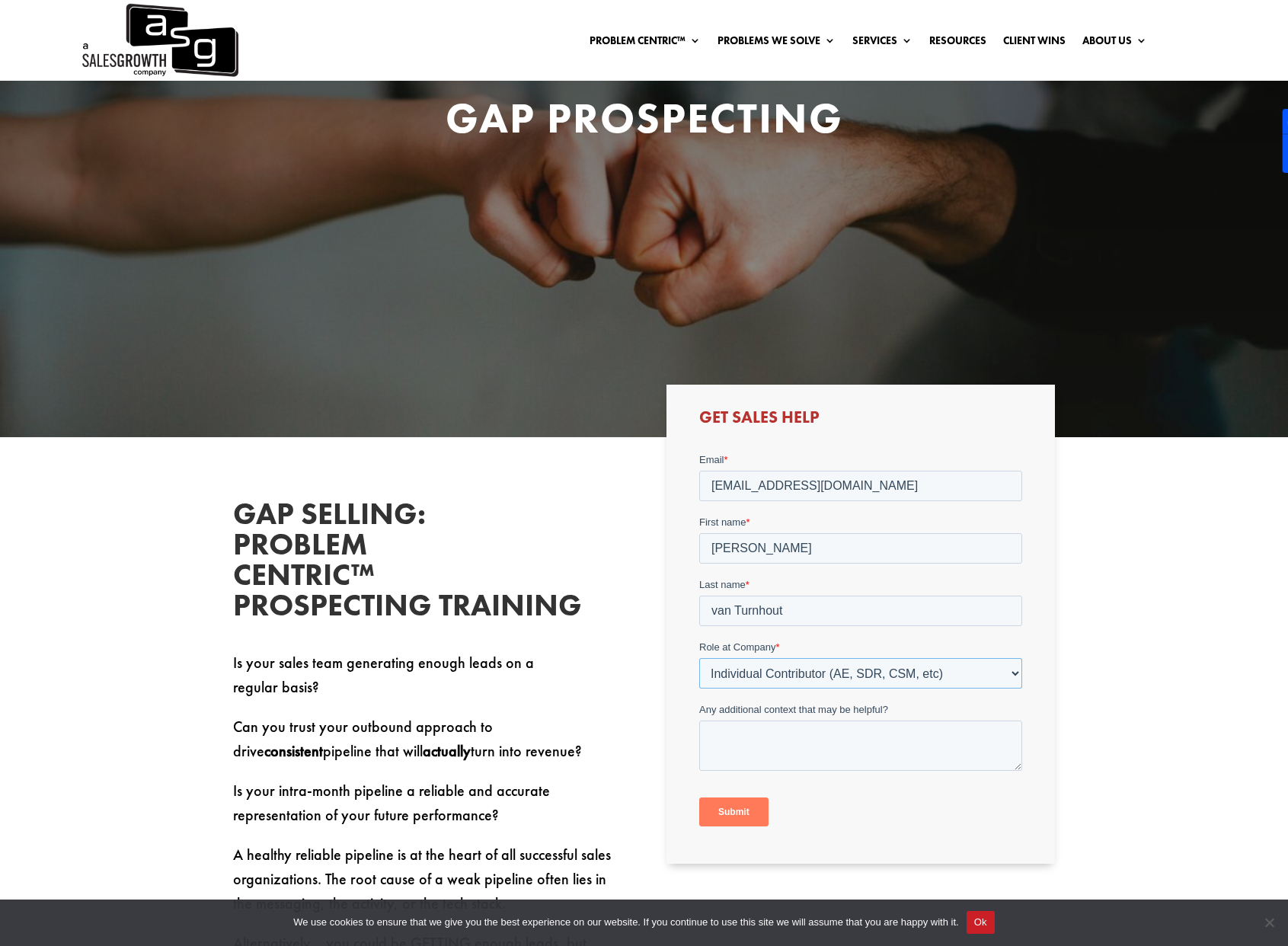
scroll to position [109, 0]
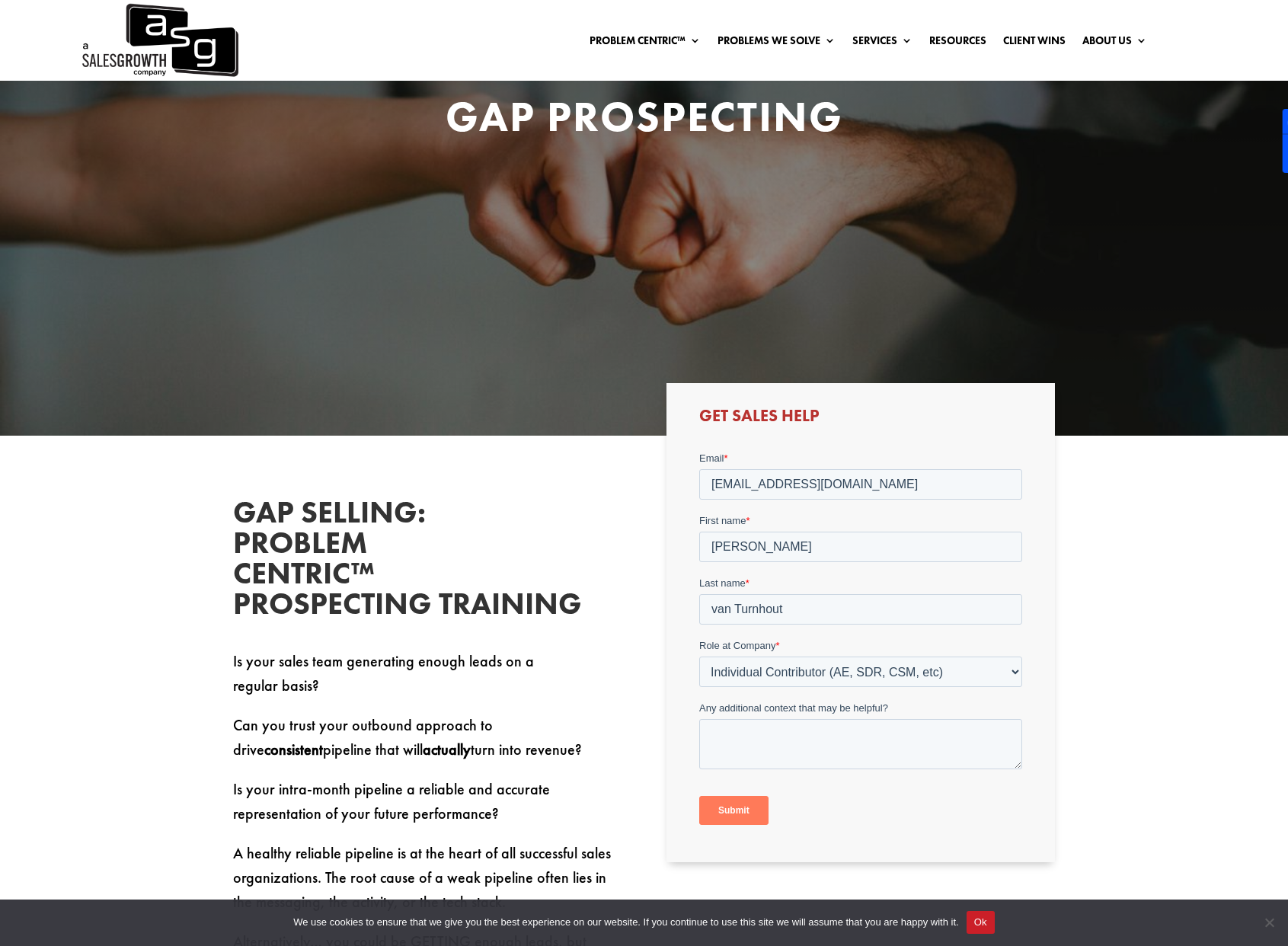
click at [741, 811] on input "Submit" at bounding box center [733, 809] width 69 height 29
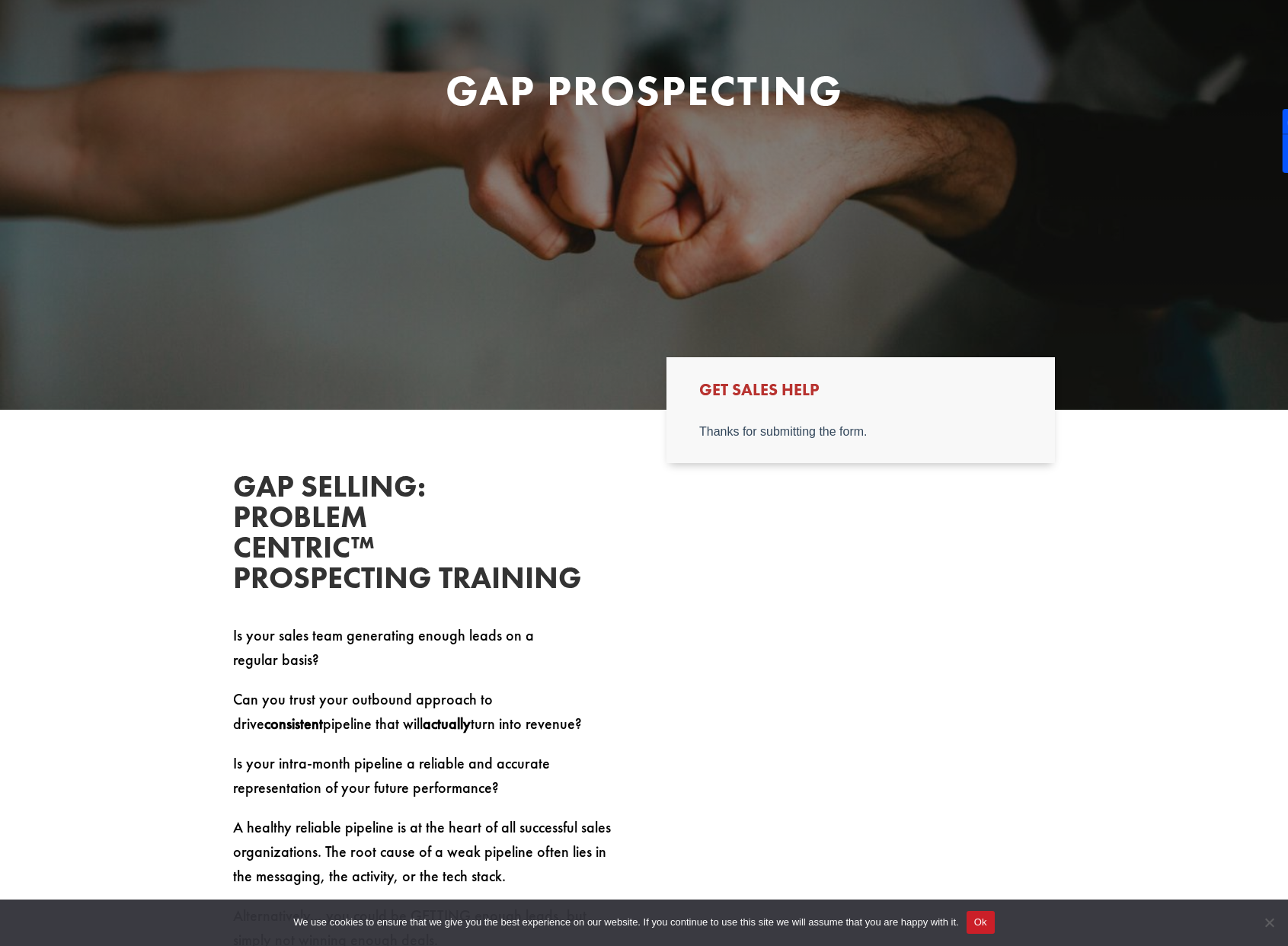
scroll to position [0, 0]
